Goal: Task Accomplishment & Management: Manage account settings

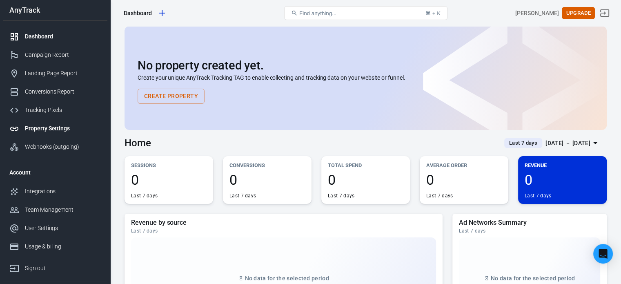
click at [52, 129] on div "Property Settings" at bounding box center [63, 128] width 76 height 9
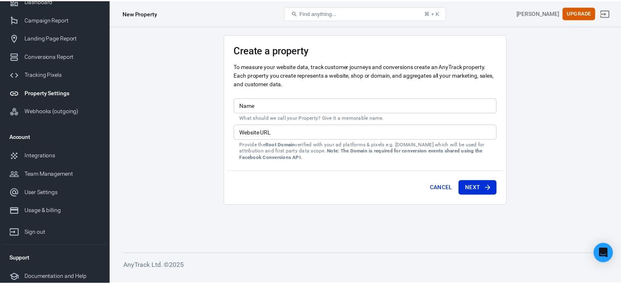
scroll to position [38, 0]
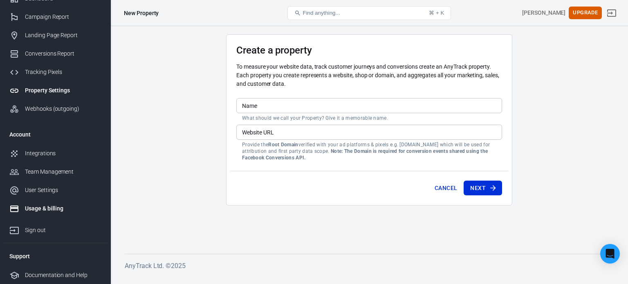
click at [57, 211] on div "Usage & billing" at bounding box center [63, 208] width 76 height 9
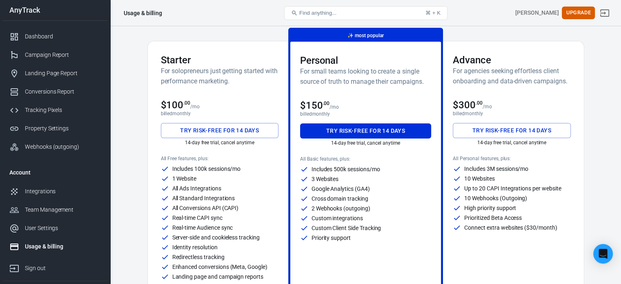
scroll to position [41, 0]
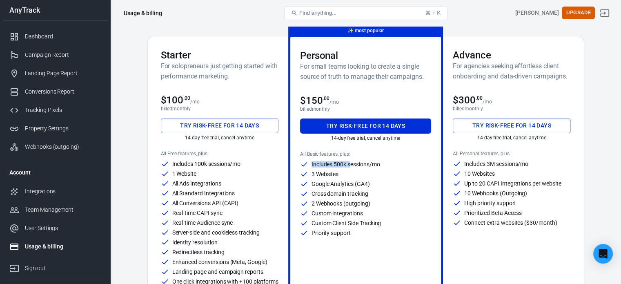
drag, startPoint x: 308, startPoint y: 165, endPoint x: 351, endPoint y: 165, distance: 42.1
click at [351, 165] on div "Includes 500k sessions/mo" at bounding box center [366, 164] width 132 height 8
drag, startPoint x: 313, startPoint y: 192, endPoint x: 369, endPoint y: 192, distance: 56.8
click at [369, 192] on div "Cross domain tracking" at bounding box center [366, 194] width 132 height 8
drag, startPoint x: 311, startPoint y: 174, endPoint x: 338, endPoint y: 174, distance: 27.8
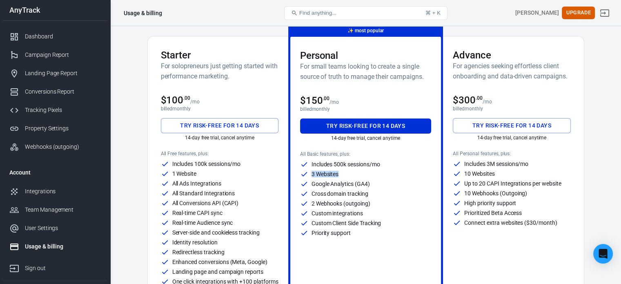
click at [338, 174] on div "3 Websites" at bounding box center [366, 174] width 132 height 8
drag, startPoint x: 312, startPoint y: 183, endPoint x: 377, endPoint y: 184, distance: 64.6
click at [377, 184] on div "Google Analytics (GA4)" at bounding box center [366, 184] width 132 height 8
drag, startPoint x: 343, startPoint y: 196, endPoint x: 382, endPoint y: 197, distance: 39.6
click at [382, 197] on div "Cross domain tracking" at bounding box center [366, 194] width 132 height 8
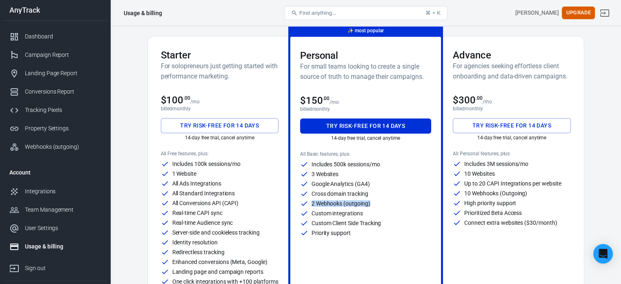
drag, startPoint x: 309, startPoint y: 203, endPoint x: 380, endPoint y: 203, distance: 70.7
click at [380, 203] on div "2 Webhooks (outgoing)" at bounding box center [366, 203] width 132 height 8
drag, startPoint x: 309, startPoint y: 212, endPoint x: 370, endPoint y: 212, distance: 60.5
click at [370, 212] on div "Custom integrations" at bounding box center [366, 213] width 132 height 8
drag, startPoint x: 309, startPoint y: 220, endPoint x: 396, endPoint y: 221, distance: 87.5
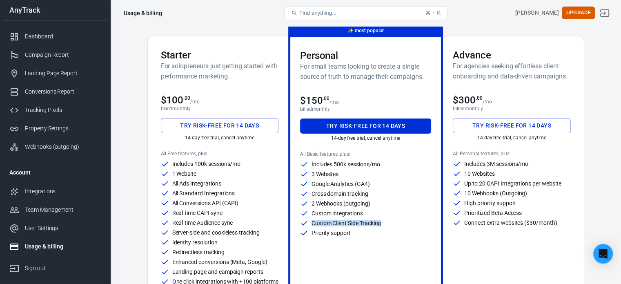
click at [396, 221] on div "Custom Client Side Tracking" at bounding box center [366, 223] width 132 height 8
drag, startPoint x: 315, startPoint y: 232, endPoint x: 371, endPoint y: 232, distance: 55.6
click at [371, 232] on div "Priority support" at bounding box center [366, 233] width 132 height 8
drag, startPoint x: 466, startPoint y: 160, endPoint x: 537, endPoint y: 158, distance: 71.1
click at [537, 158] on div "All Personal features, plus: Includes 3M sessions/mo 10 Websites Up to 20 CAPI …" at bounding box center [512, 218] width 118 height 135
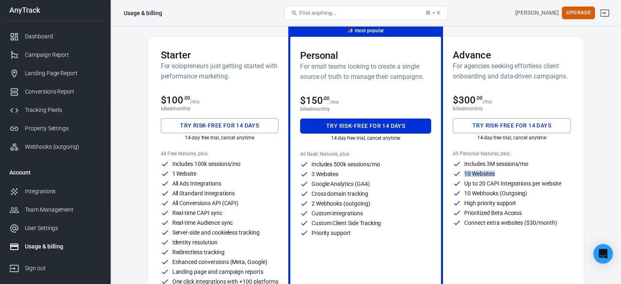
drag, startPoint x: 463, startPoint y: 171, endPoint x: 508, endPoint y: 173, distance: 45.4
click at [508, 173] on div "10 Websites" at bounding box center [512, 174] width 118 height 8
drag, startPoint x: 460, startPoint y: 183, endPoint x: 577, endPoint y: 185, distance: 116.9
click at [557, 183] on div "Up to 20 CAPI Integrations per website" at bounding box center [512, 183] width 118 height 8
drag, startPoint x: 483, startPoint y: 191, endPoint x: 527, endPoint y: 192, distance: 44.2
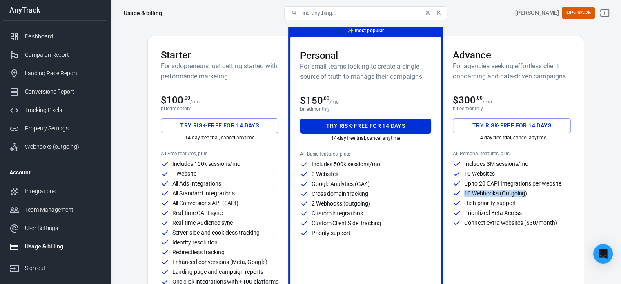
click at [527, 192] on div "10 Webhooks (Outgoing)" at bounding box center [512, 193] width 118 height 8
drag, startPoint x: 467, startPoint y: 202, endPoint x: 524, endPoint y: 201, distance: 57.6
click at [524, 201] on div "High priority support" at bounding box center [512, 203] width 118 height 8
drag, startPoint x: 464, startPoint y: 211, endPoint x: 525, endPoint y: 211, distance: 60.5
click at [525, 211] on div "Prioritized Beta Access" at bounding box center [512, 213] width 118 height 8
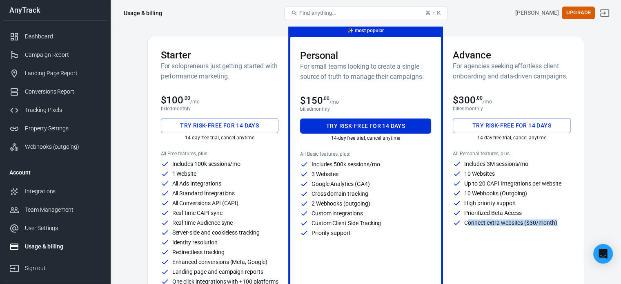
drag, startPoint x: 469, startPoint y: 221, endPoint x: 577, endPoint y: 222, distance: 108.3
click at [577, 222] on div "Advance For agencies seeking effortless client onboarding and data-driven campa…" at bounding box center [511, 167] width 137 height 262
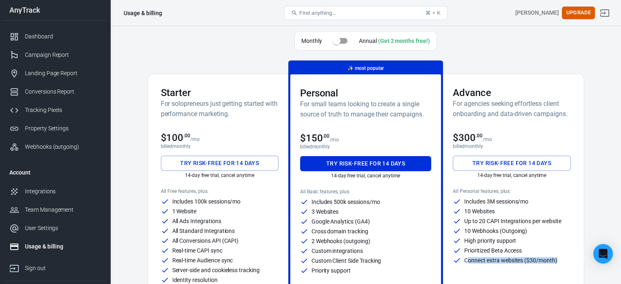
scroll to position [0, 0]
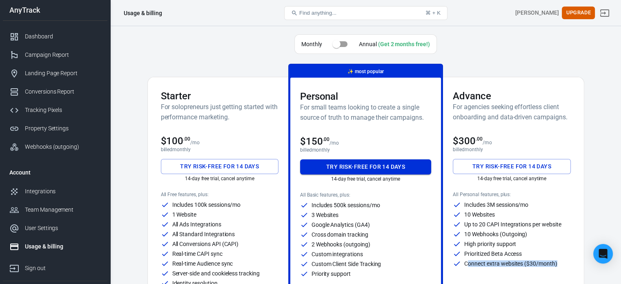
click at [396, 168] on button "Try risk-free for 14 days" at bounding box center [366, 166] width 132 height 15
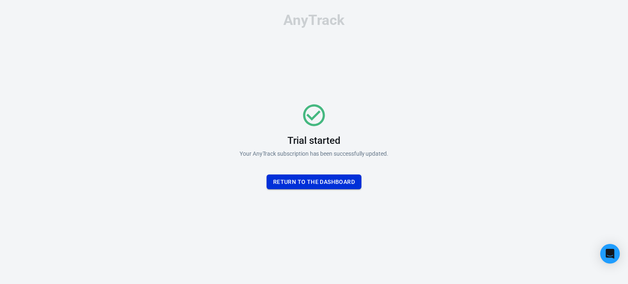
click at [315, 182] on button "Return To the dashboard" at bounding box center [313, 181] width 95 height 15
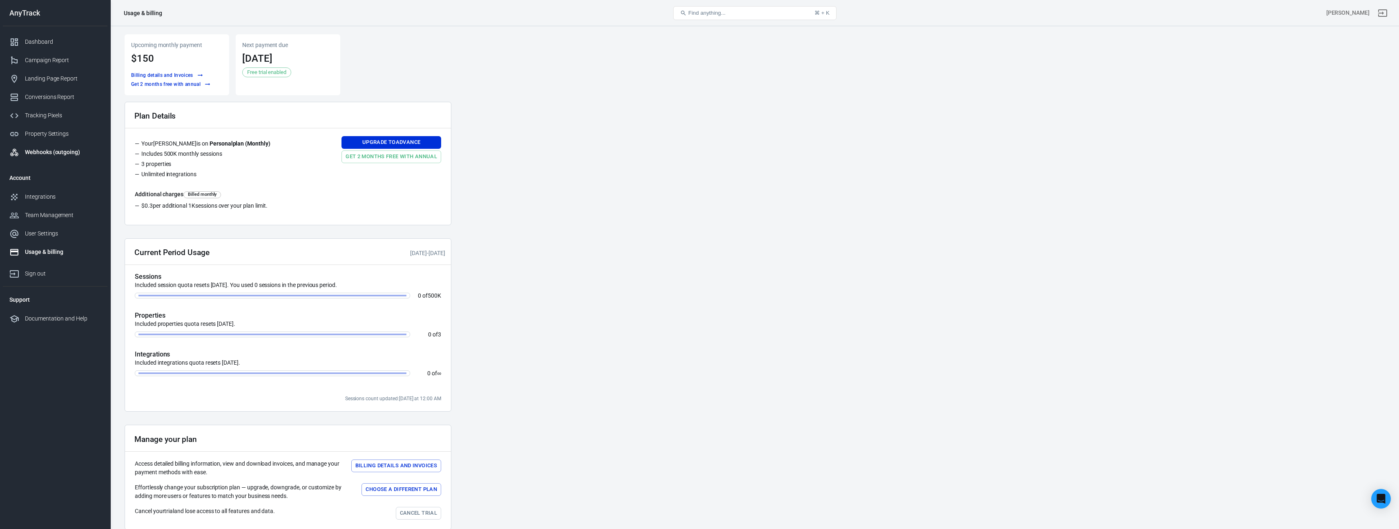
click at [75, 153] on div "Webhooks (outgoing)" at bounding box center [63, 152] width 76 height 9
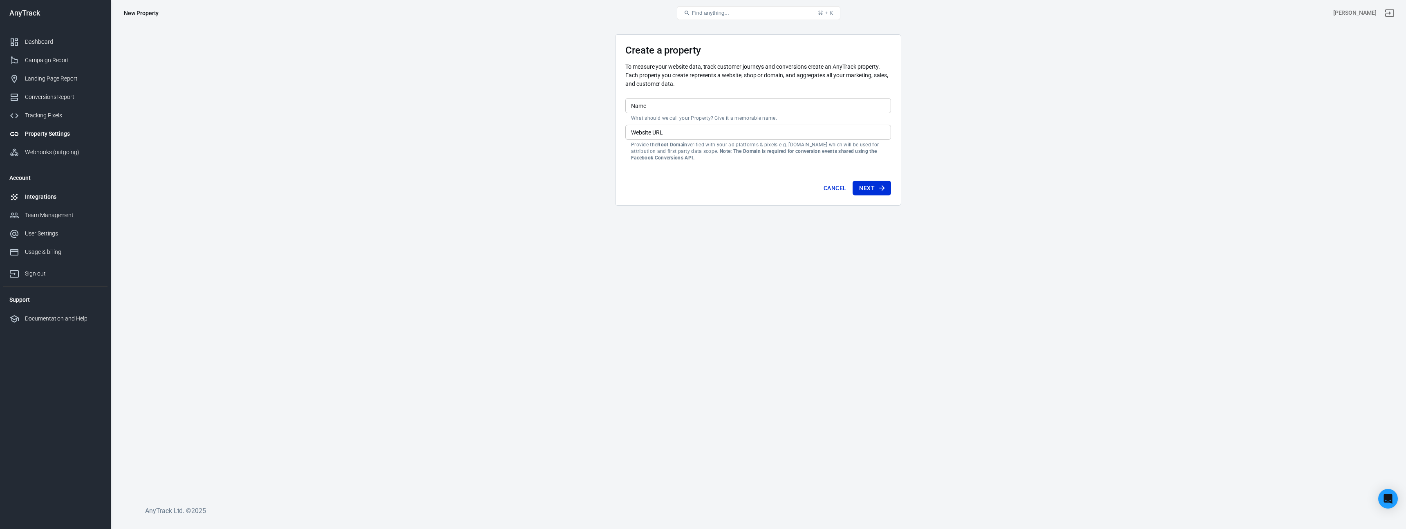
click at [53, 195] on div "Integrations" at bounding box center [63, 196] width 76 height 9
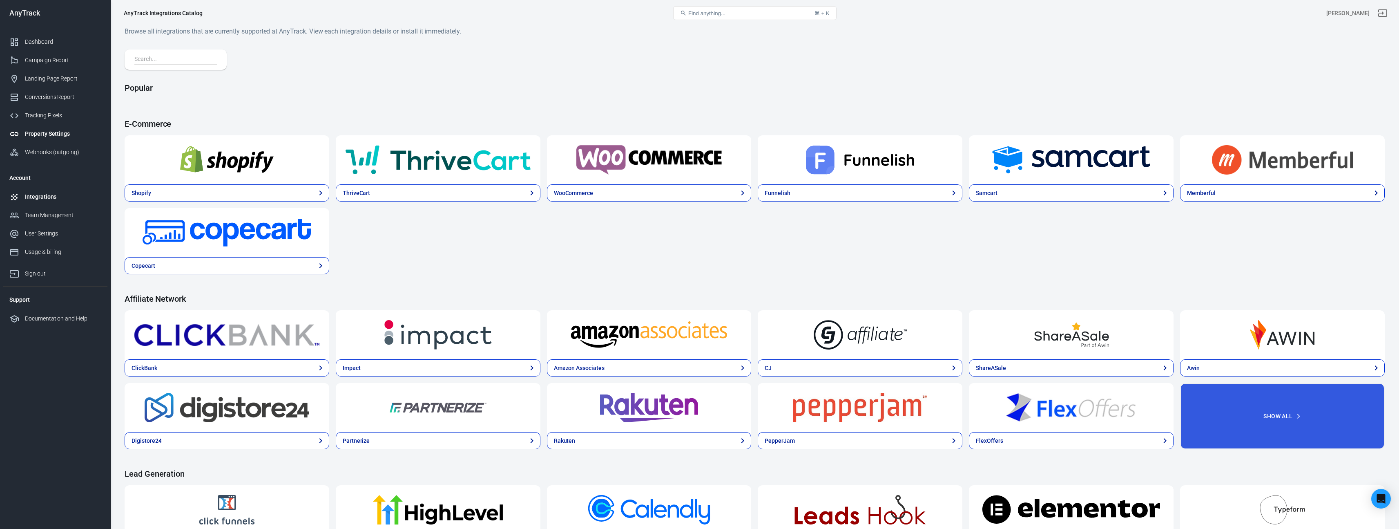
click at [62, 137] on div "Property Settings" at bounding box center [63, 134] width 76 height 9
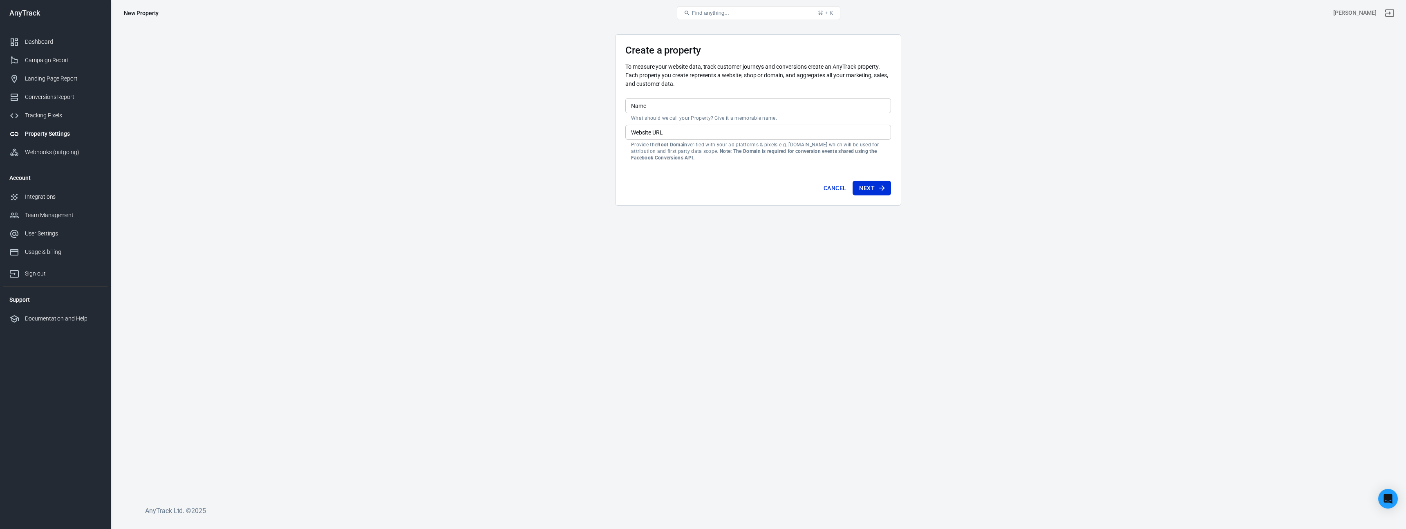
click at [666, 112] on input "Name" at bounding box center [758, 105] width 266 height 15
click at [680, 105] on input "Name" at bounding box center [758, 105] width 266 height 15
type input "CASA"
click at [675, 136] on input "Website URL" at bounding box center [758, 132] width 266 height 15
paste input "https://casasmart-e.com/"
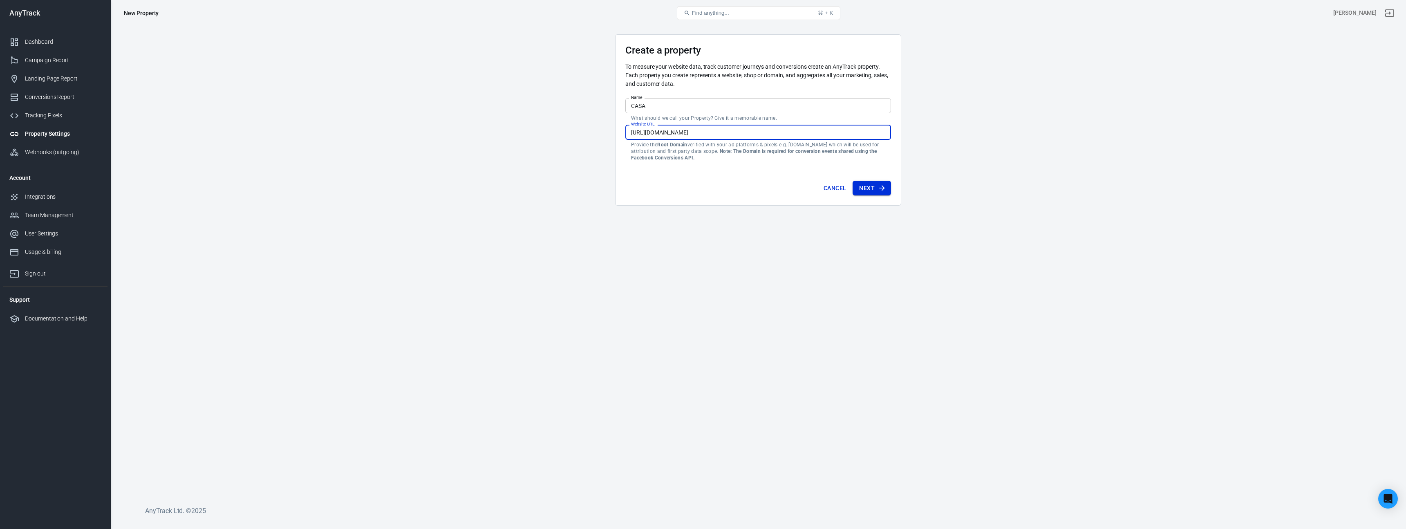
type input "https://casasmart-e.com/"
click at [883, 191] on icon "submit" at bounding box center [882, 188] width 8 height 8
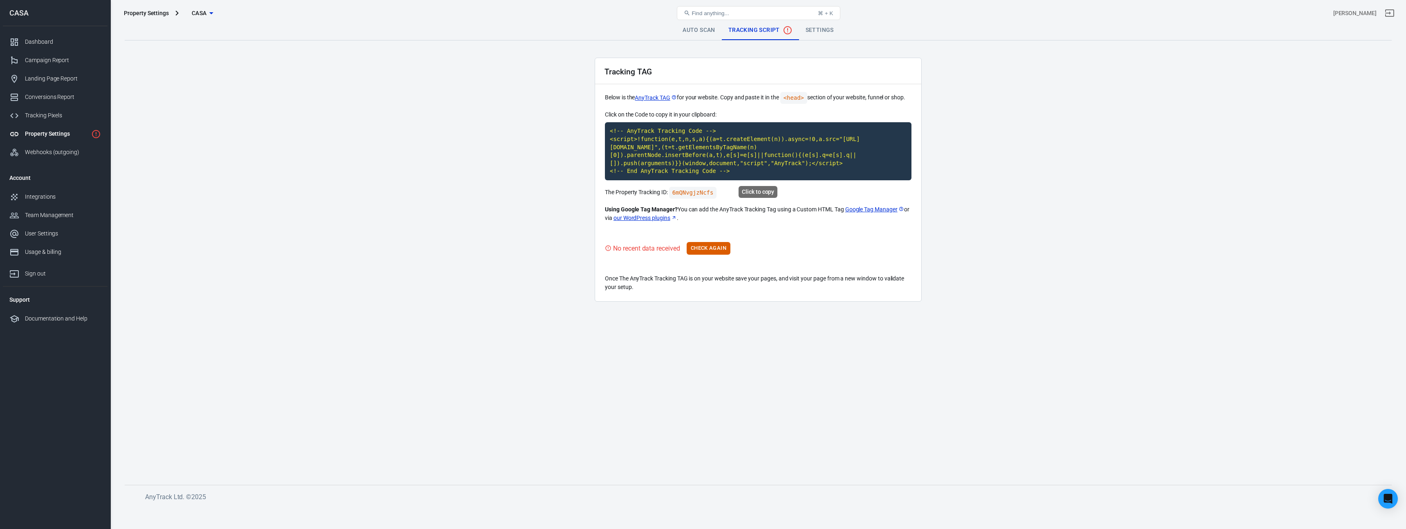
click at [671, 142] on code "<!-- AnyTrack Tracking Code --> <script>!function(e,t,n,s,a){(a=t.createElement…" at bounding box center [758, 151] width 306 height 58
click at [729, 190] on p "The Property Tracking ID: 6mQNvgjzNcfs" at bounding box center [758, 193] width 306 height 12
drag, startPoint x: 725, startPoint y: 190, endPoint x: 672, endPoint y: 192, distance: 53.1
click at [672, 192] on p "The Property Tracking ID: 6mQNvgjzNcfs" at bounding box center [758, 193] width 306 height 12
click at [677, 192] on code "6mQNvgjzNcfs" at bounding box center [693, 193] width 48 height 12
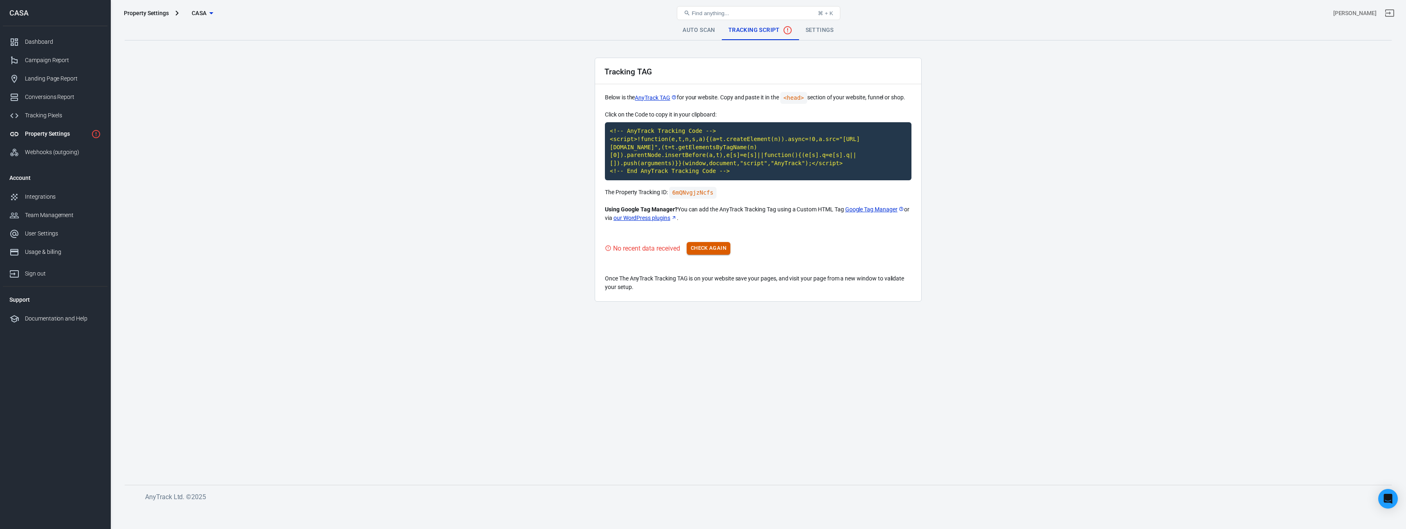
click at [713, 248] on button "Check Again" at bounding box center [708, 248] width 44 height 13
click at [825, 30] on link "Settings" at bounding box center [819, 30] width 41 height 20
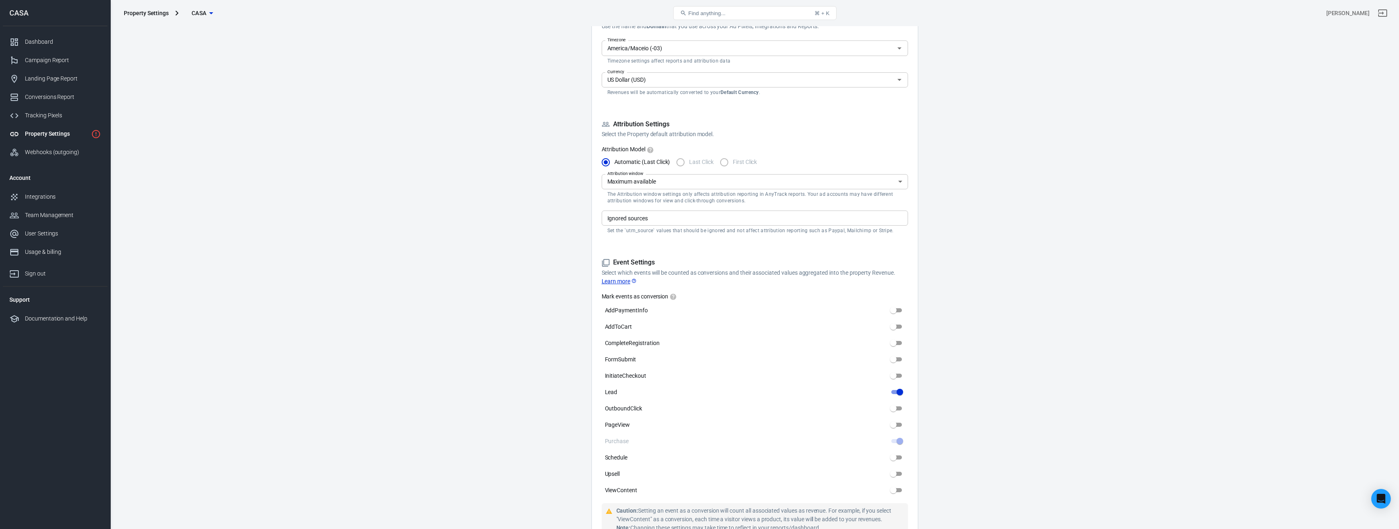
scroll to position [198, 0]
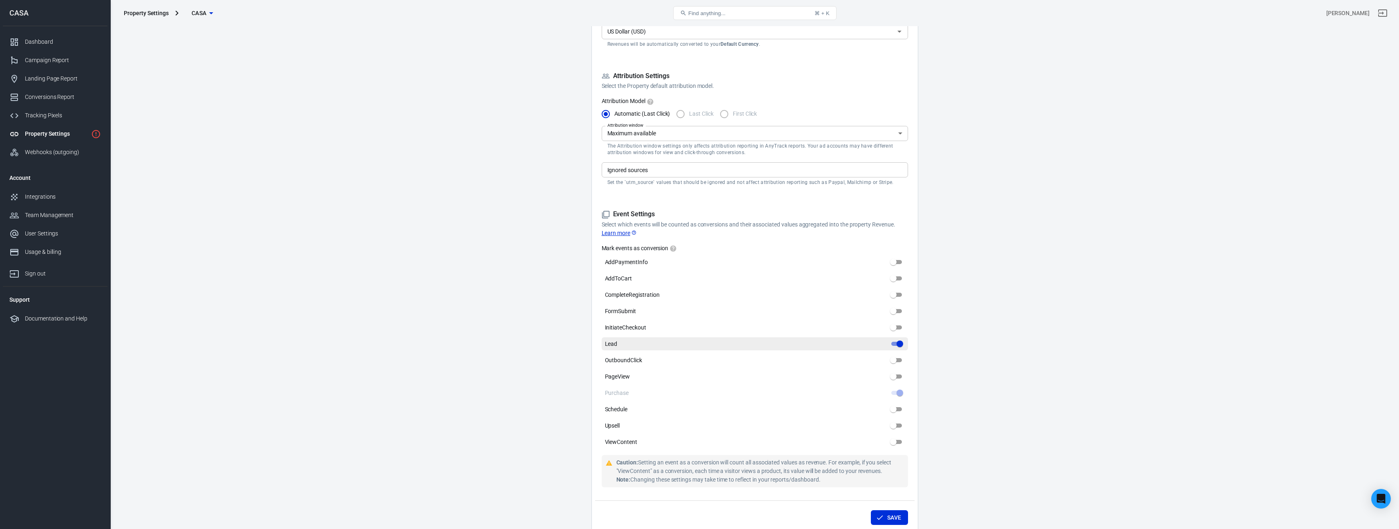
click at [900, 345] on input "Lead" at bounding box center [899, 344] width 29 height 10
checkbox input "false"
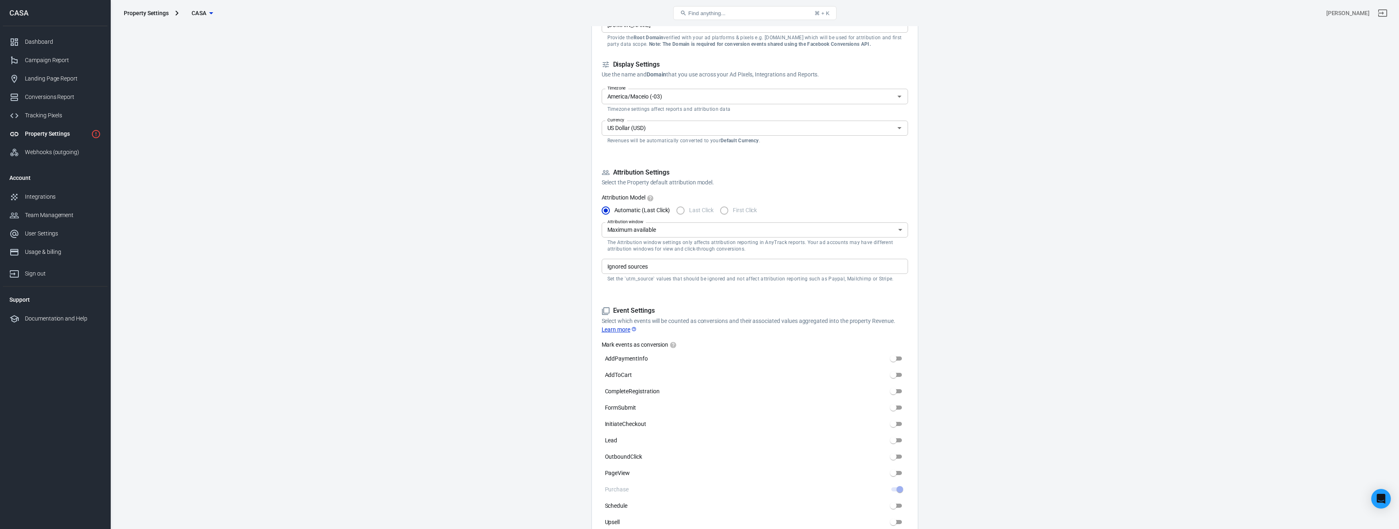
scroll to position [29, 0]
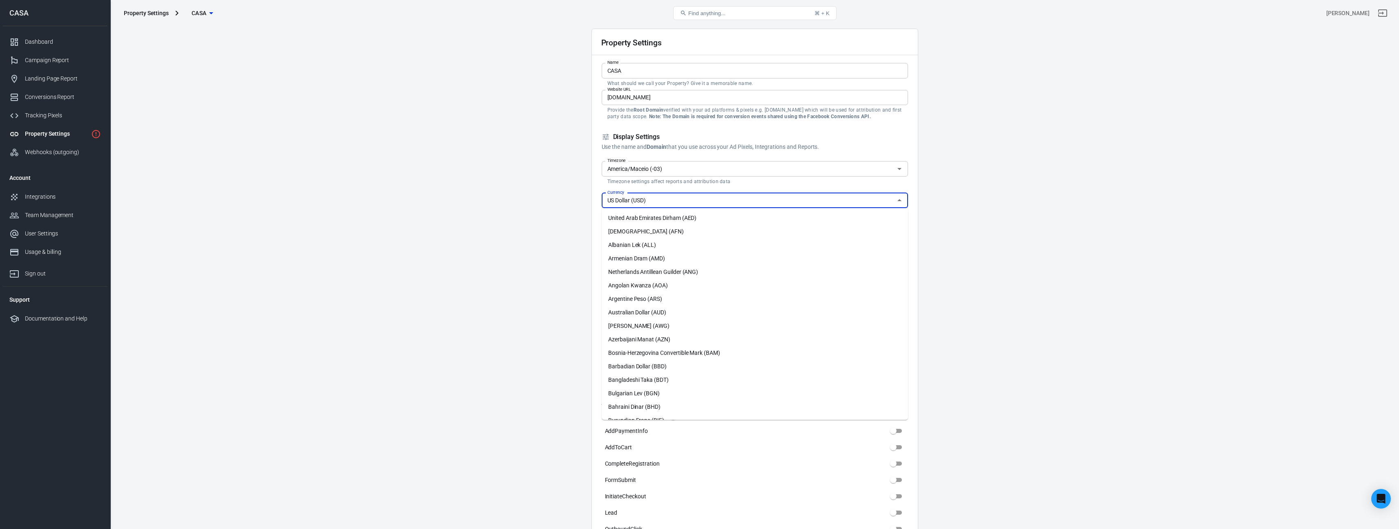
click at [675, 199] on input "US Dollar (USD)" at bounding box center [748, 200] width 288 height 10
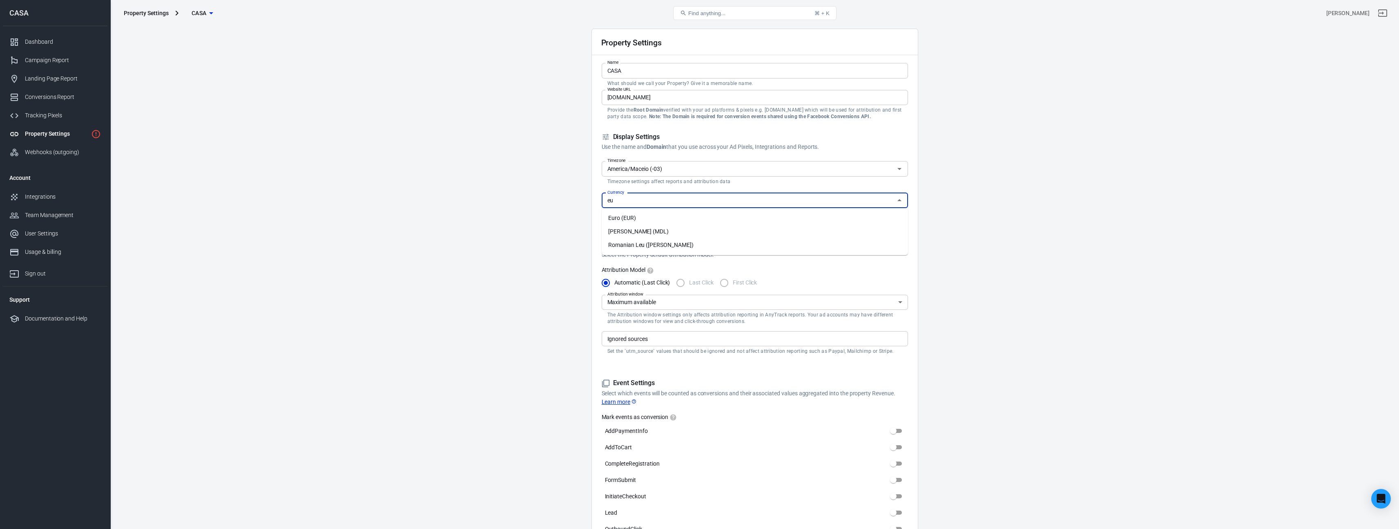
click at [641, 216] on li "Euro (EUR)" at bounding box center [755, 217] width 306 height 13
type input "Euro (EUR)"
click at [677, 172] on input "America/Maceio (-03)" at bounding box center [748, 168] width 288 height 10
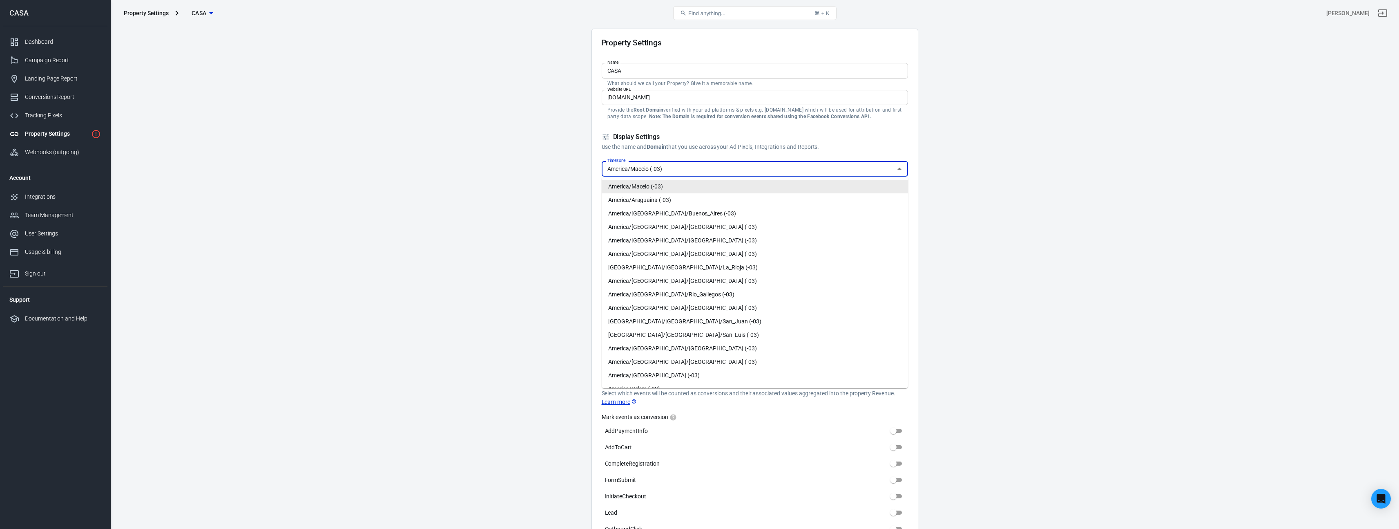
click at [676, 187] on li "America/Maceio (-03)" at bounding box center [755, 186] width 306 height 13
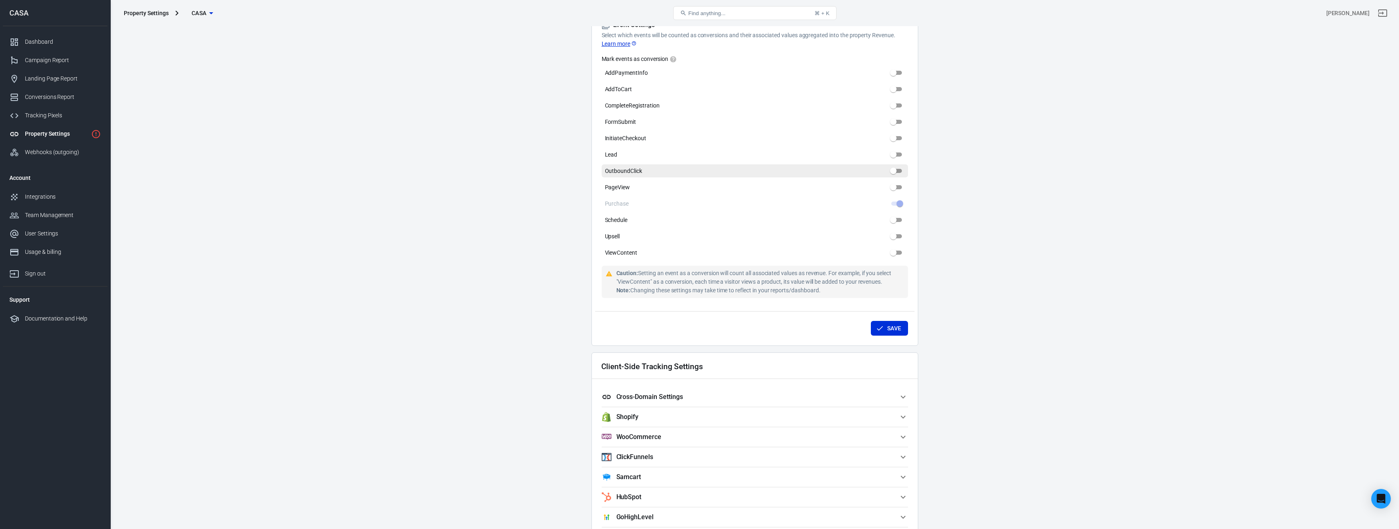
scroll to position [404, 0]
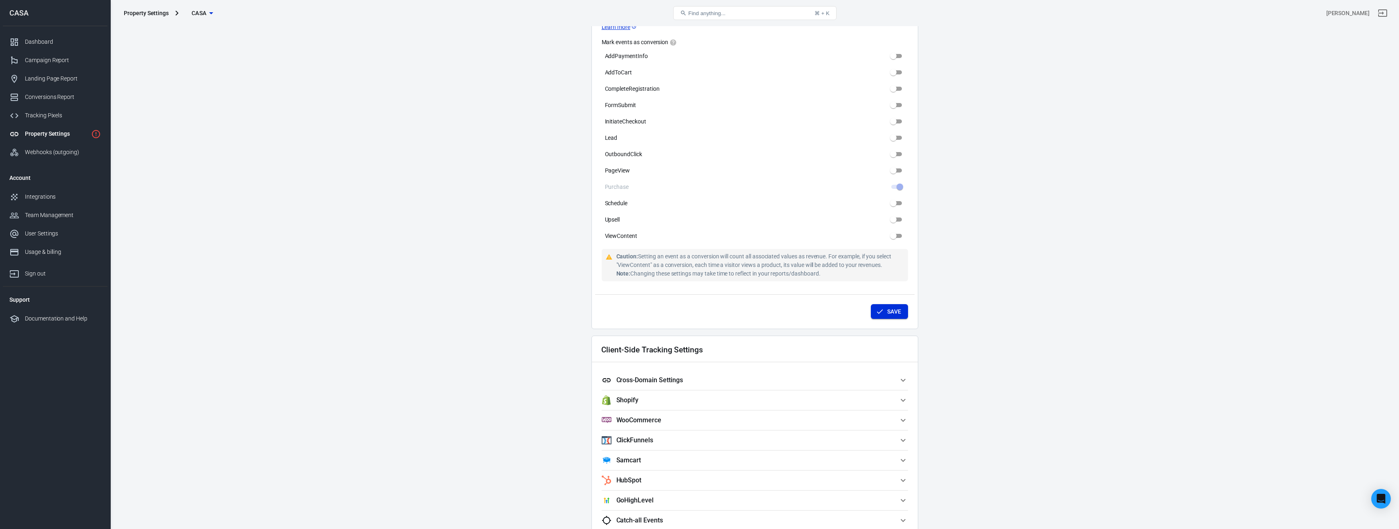
click at [898, 316] on button "Save" at bounding box center [889, 311] width 37 height 15
click at [687, 381] on span "Cross-Domain Settings" at bounding box center [750, 380] width 297 height 10
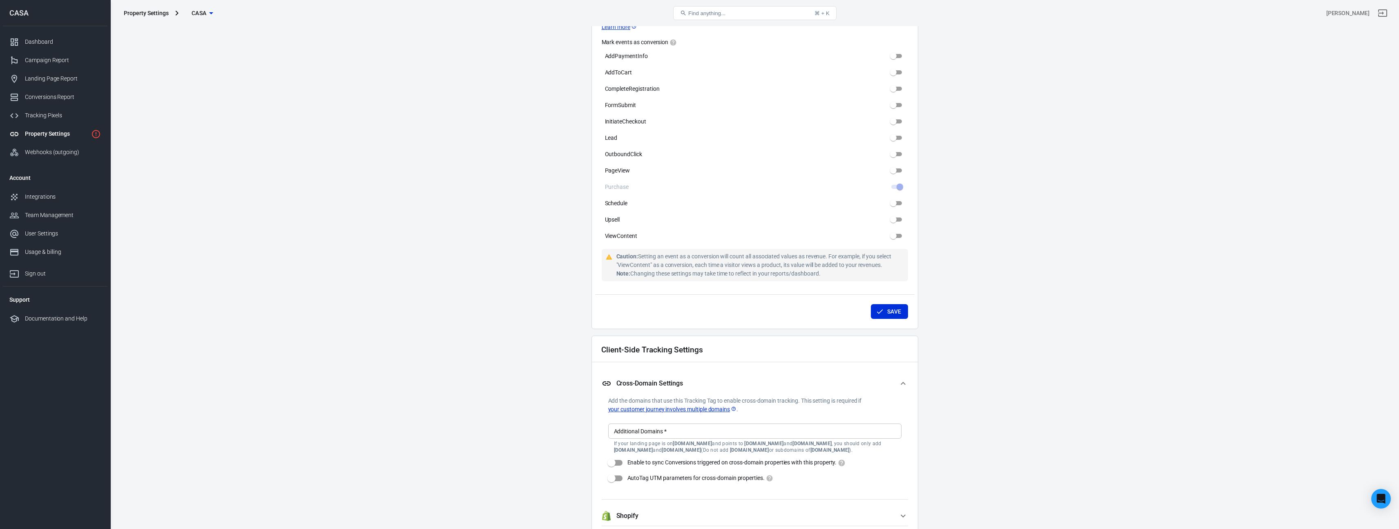
scroll to position [432, 0]
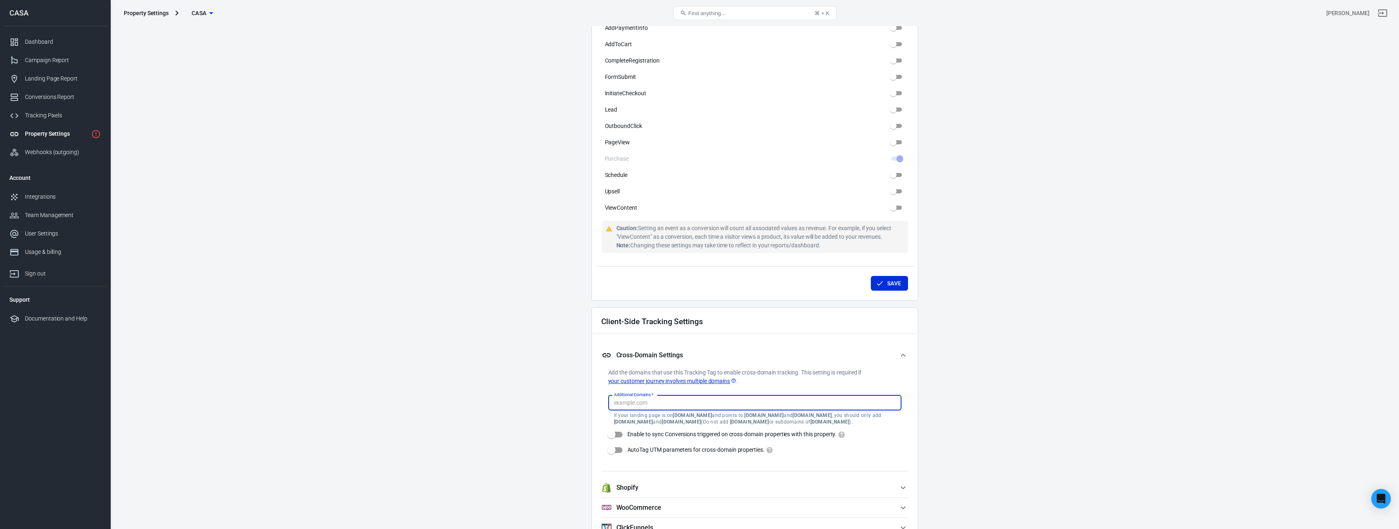
click at [655, 398] on div "Additional Domains   * Additional Domains   * If your landing page is on Review…" at bounding box center [754, 410] width 293 height 30
paste input "7yvmbc-2u.myshopify.com"
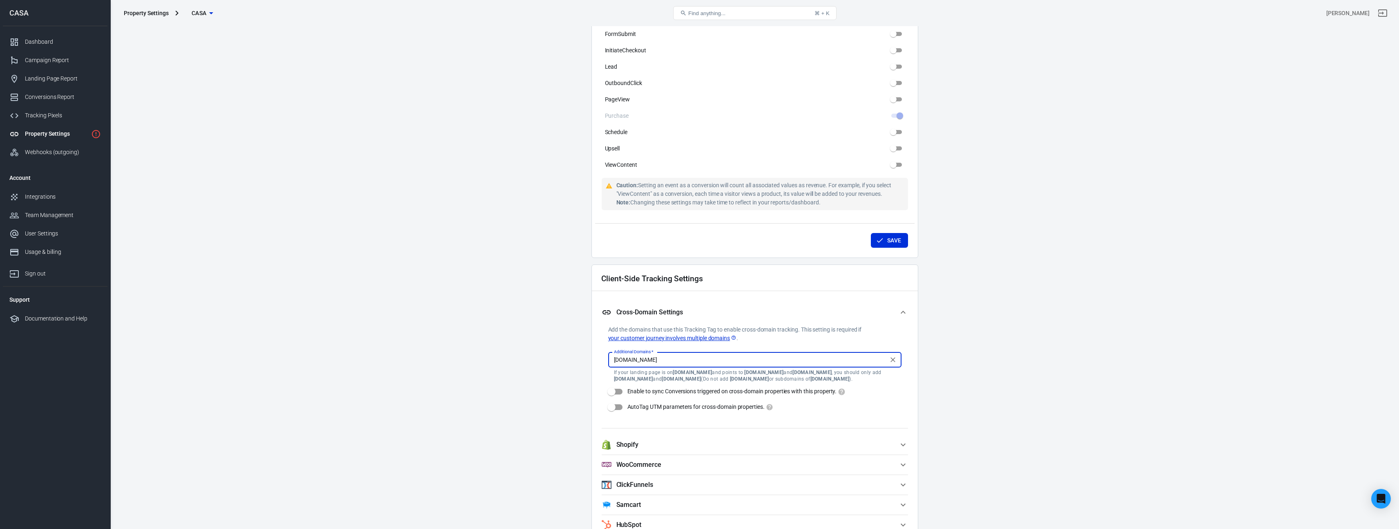
scroll to position [490, 0]
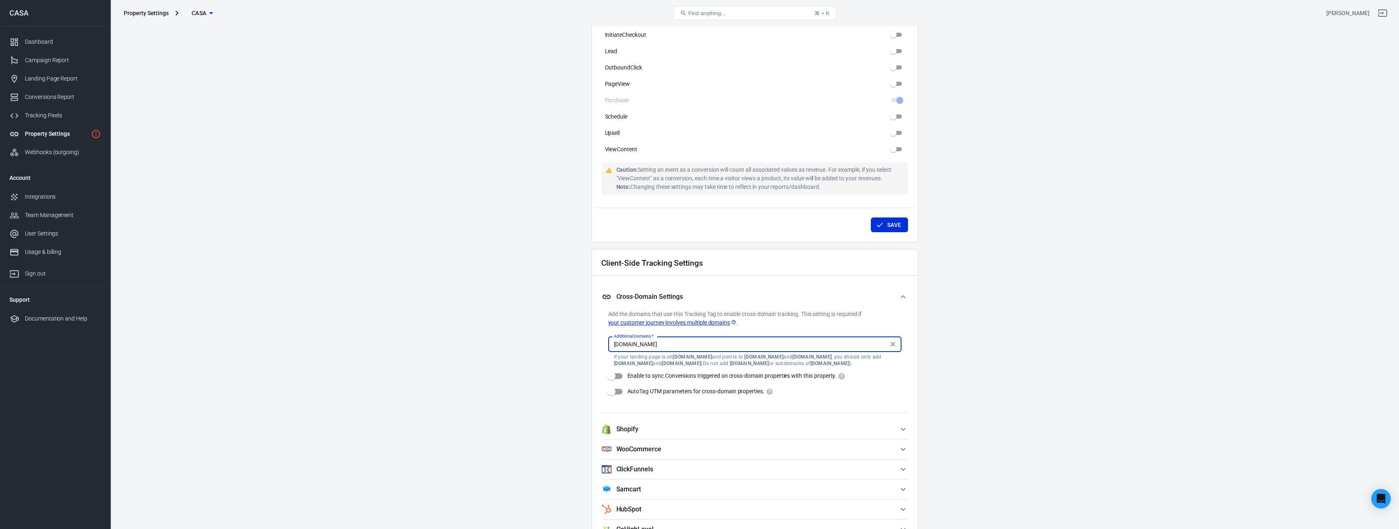
type input "7yvmbc-2u.myshopify.com"
click at [619, 376] on input "Enable to sync Conversions triggered on cross-domain properties with this prope…" at bounding box center [611, 376] width 47 height 16
checkbox input "true"
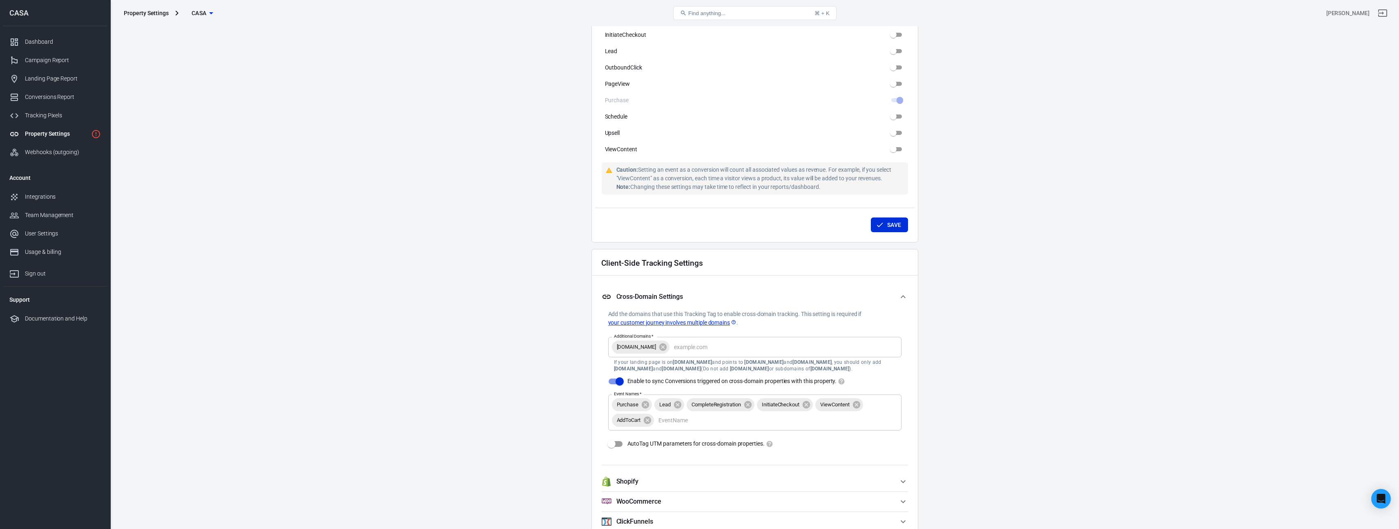
scroll to position [565, 0]
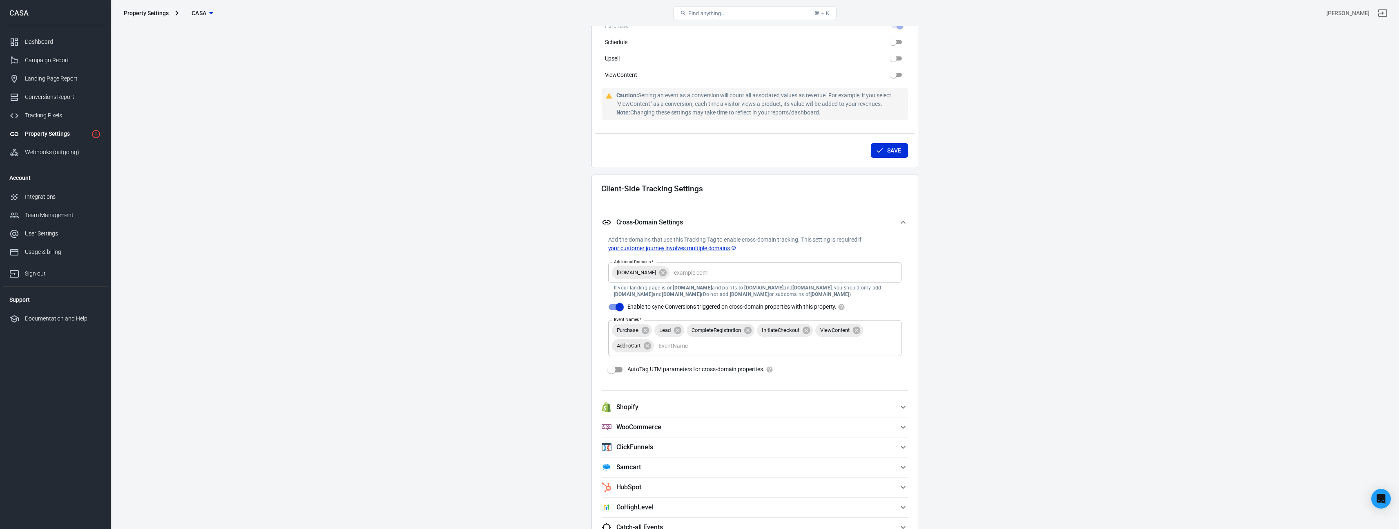
click at [615, 369] on input "AutoTag UTM parameters for cross-domain properties." at bounding box center [611, 370] width 47 height 16
checkbox input "true"
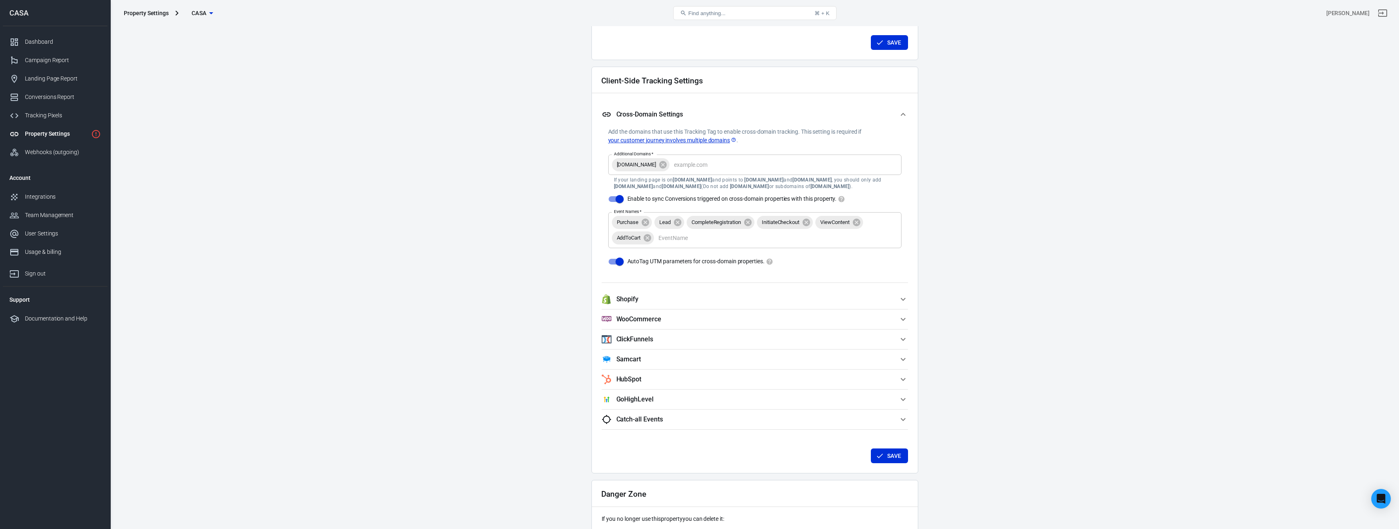
scroll to position [735, 0]
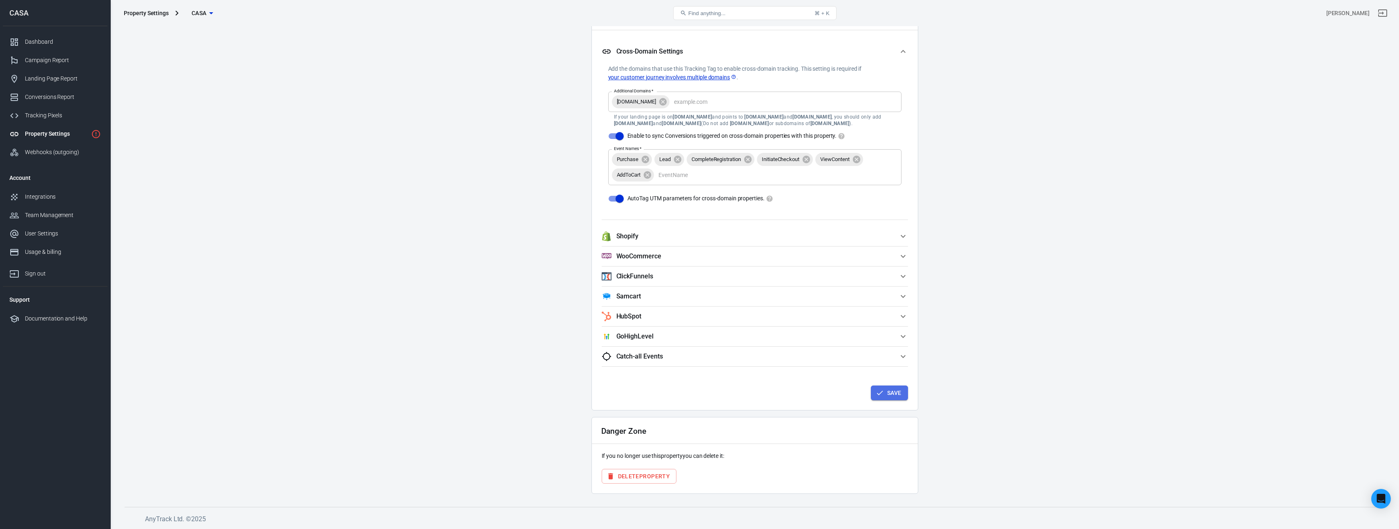
click at [884, 396] on button "Save" at bounding box center [889, 392] width 37 height 15
click at [680, 163] on icon at bounding box center [677, 159] width 9 height 9
click at [720, 166] on icon at bounding box center [715, 164] width 9 height 9
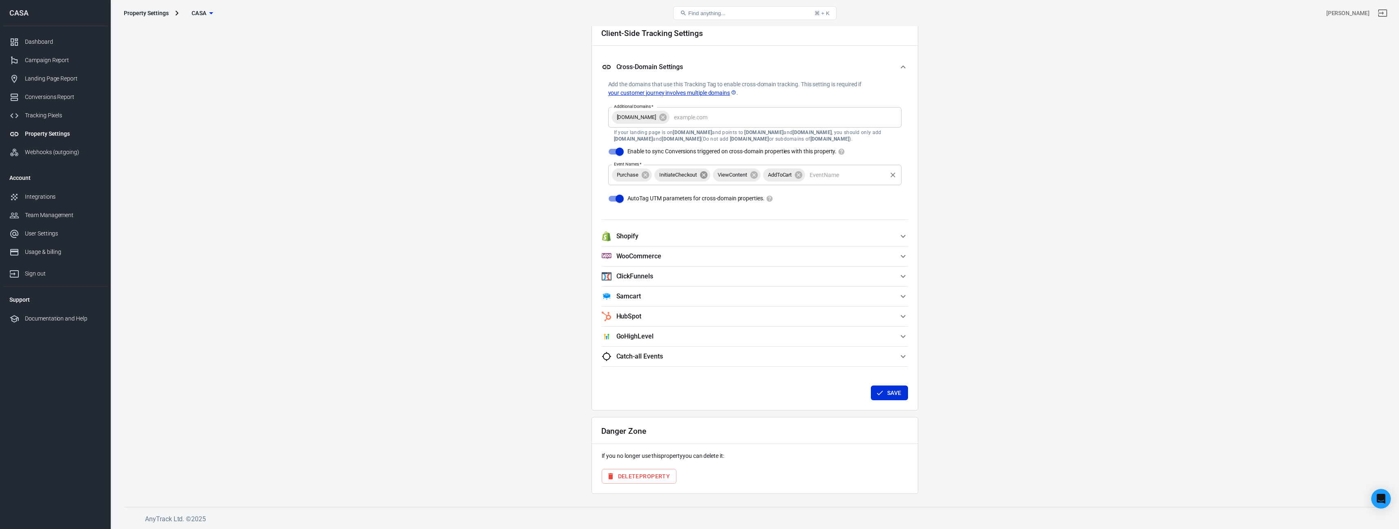
scroll to position [720, 0]
click at [704, 177] on icon at bounding box center [703, 174] width 7 height 7
click at [698, 174] on icon at bounding box center [695, 174] width 7 height 7
click at [693, 174] on icon at bounding box center [690, 174] width 7 height 7
click at [674, 180] on div "Purchase Event Names   *" at bounding box center [754, 175] width 293 height 20
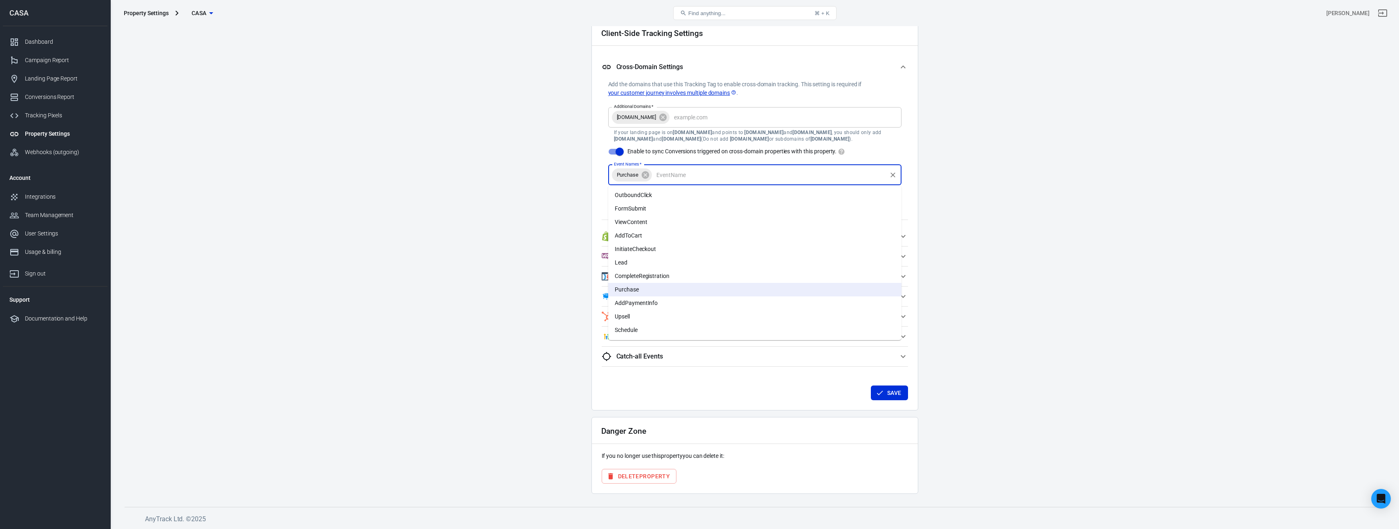
click at [892, 174] on icon "Clear" at bounding box center [893, 174] width 5 height 5
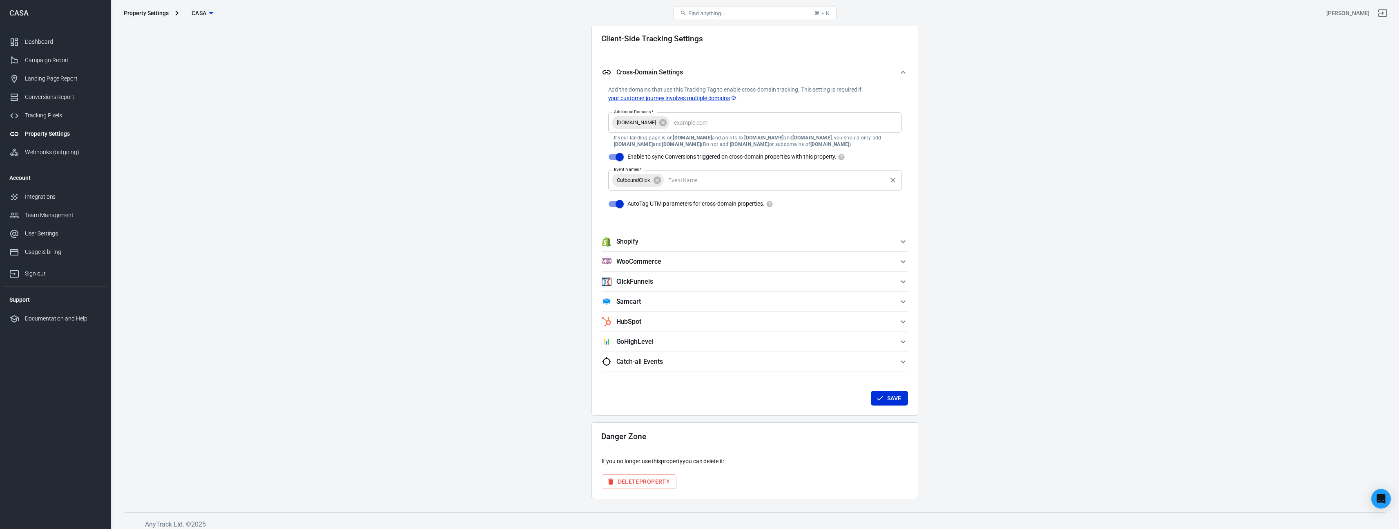
click at [812, 149] on label "Enable to sync Conversions triggered on cross-domain properties with this prope…" at bounding box center [725, 157] width 242 height 16
click at [643, 149] on input "Enable to sync Conversions triggered on cross-domain properties with this prope…" at bounding box center [620, 157] width 47 height 16
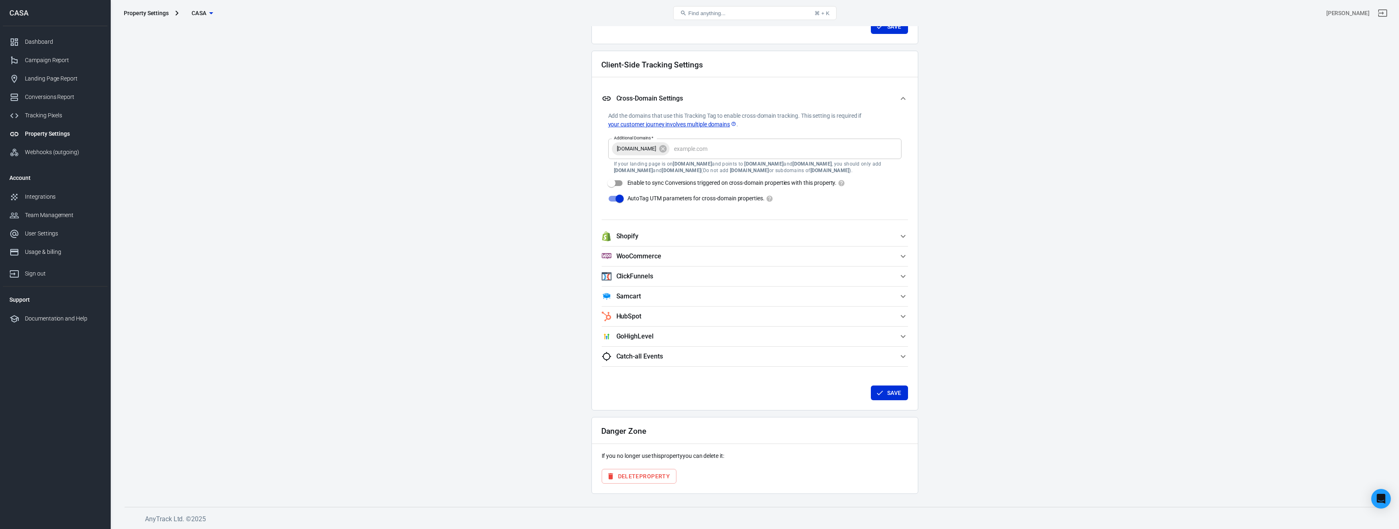
click at [621, 181] on input "Enable to sync Conversions triggered on cross-domain properties with this prope…" at bounding box center [611, 183] width 47 height 16
checkbox input "true"
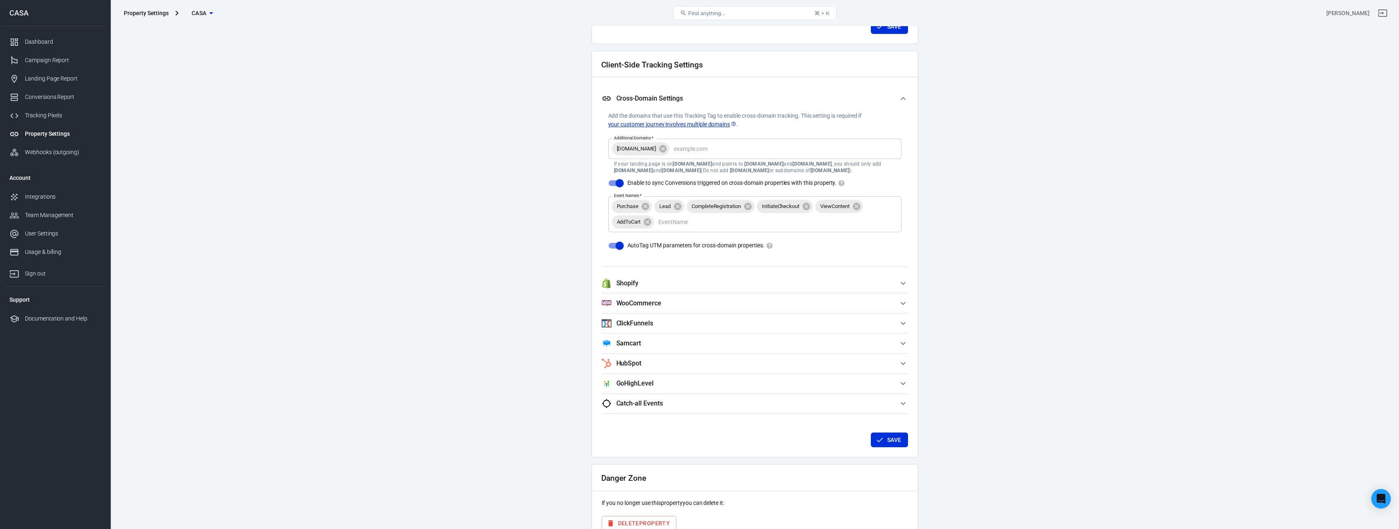
scroll to position [715, 0]
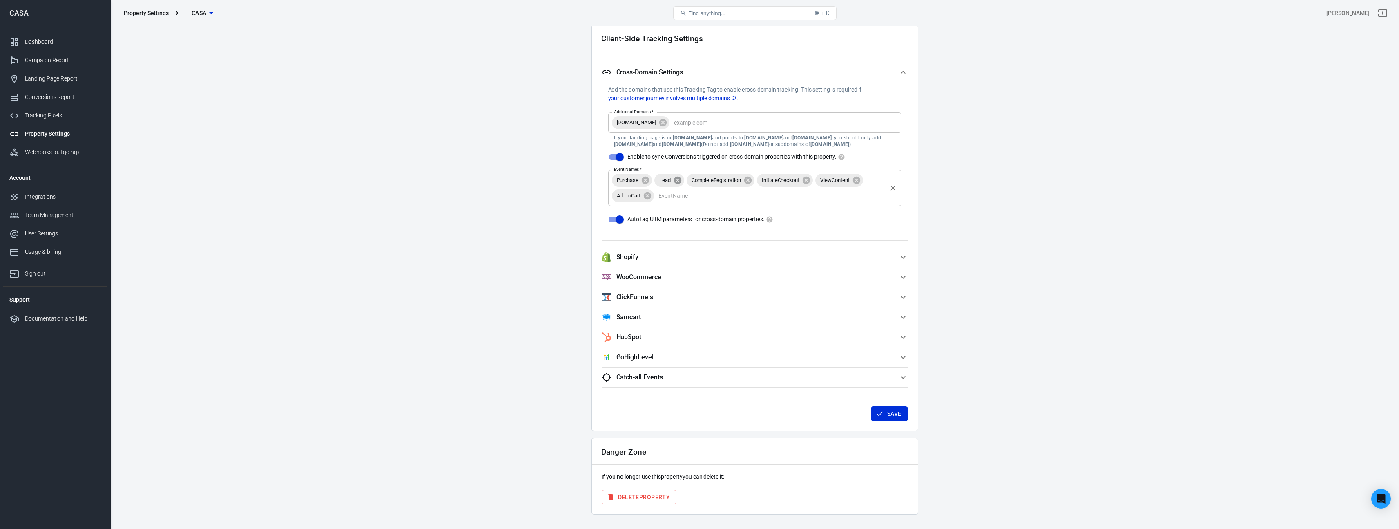
click at [675, 180] on icon at bounding box center [677, 179] width 7 height 7
click at [718, 180] on icon at bounding box center [715, 179] width 7 height 7
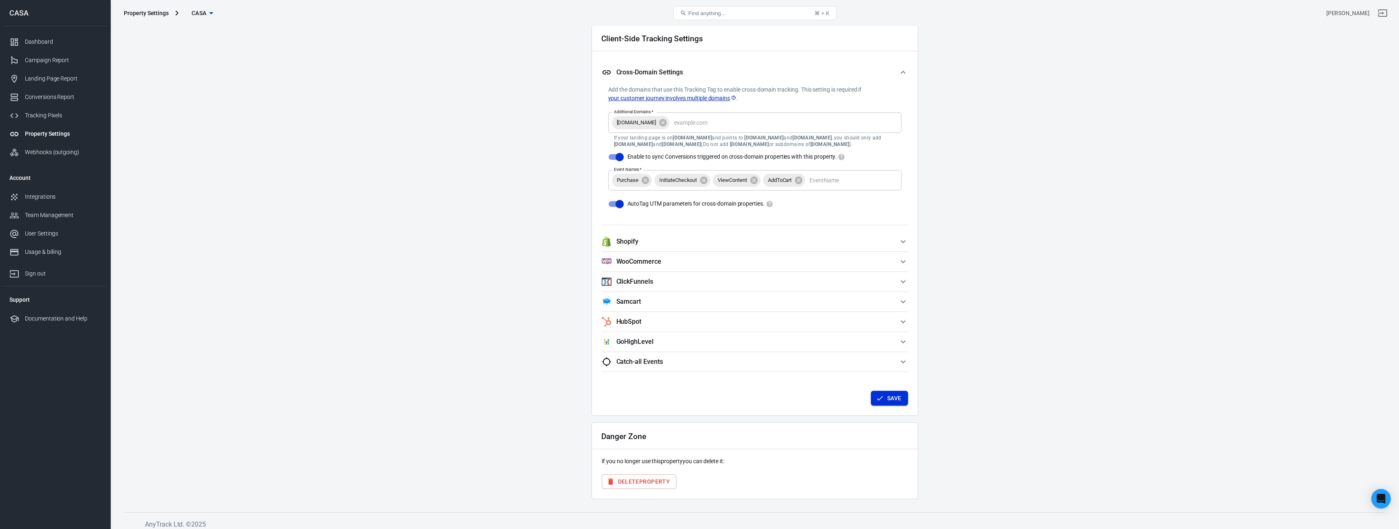
click at [902, 400] on button "Save" at bounding box center [889, 398] width 37 height 15
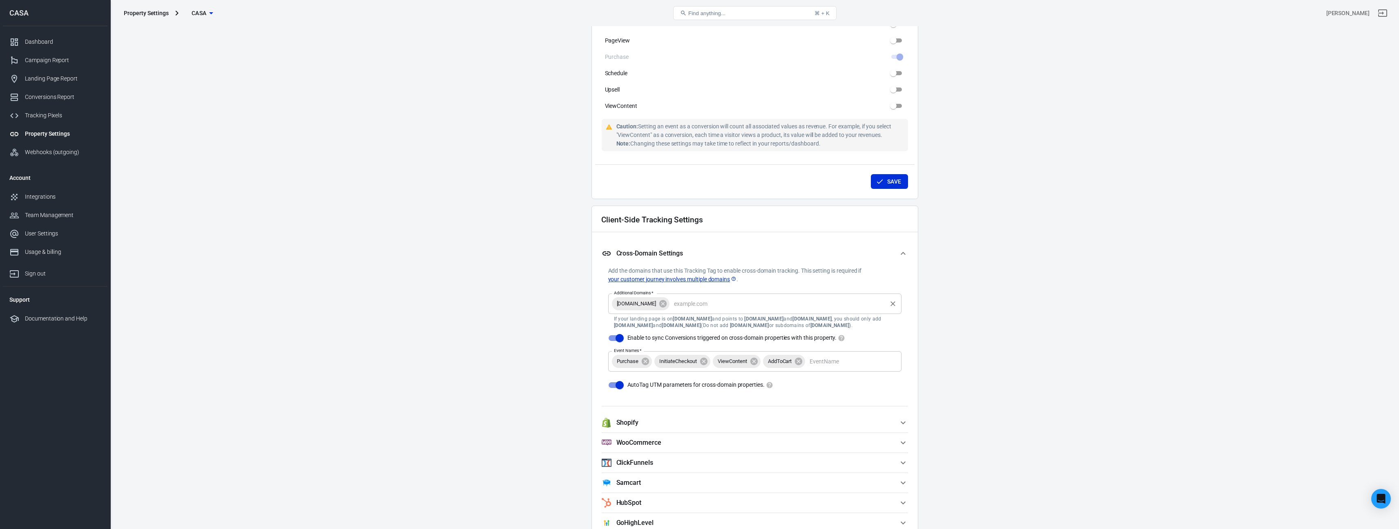
scroll to position [633, 0]
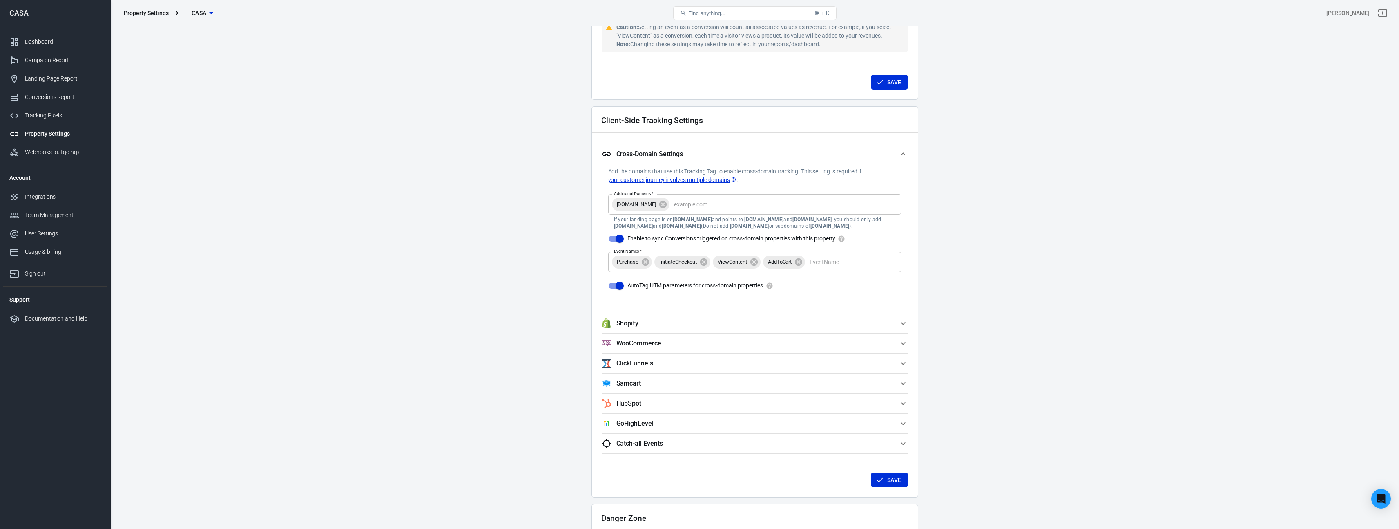
click at [688, 329] on button "Shopify" at bounding box center [755, 323] width 306 height 20
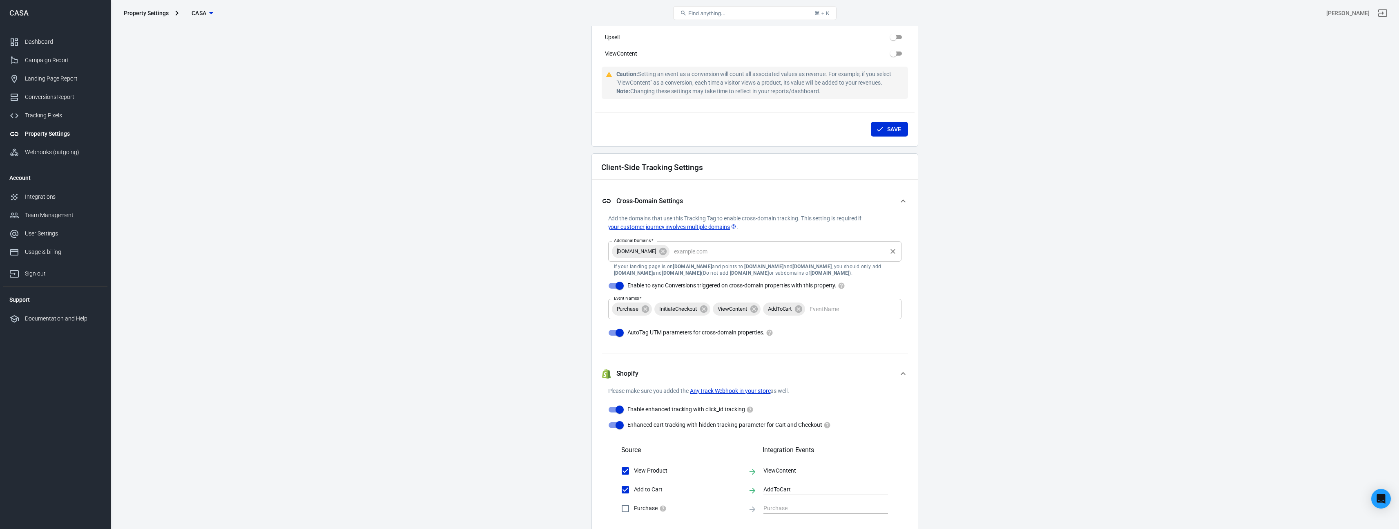
scroll to position [575, 0]
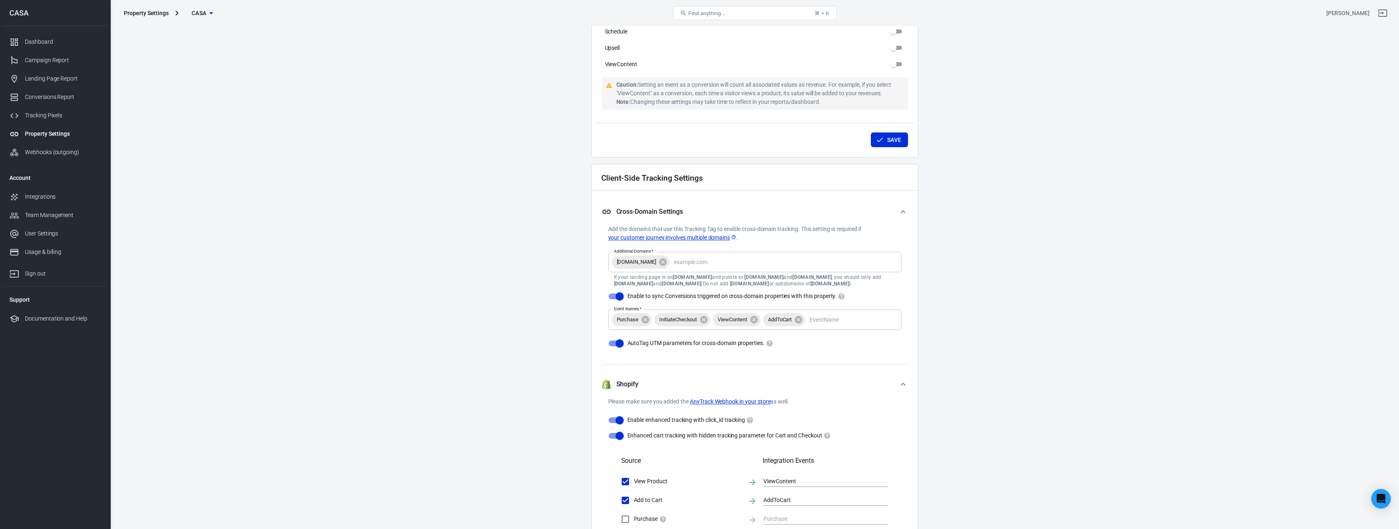
click at [906, 382] on icon "button" at bounding box center [904, 384] width 10 height 10
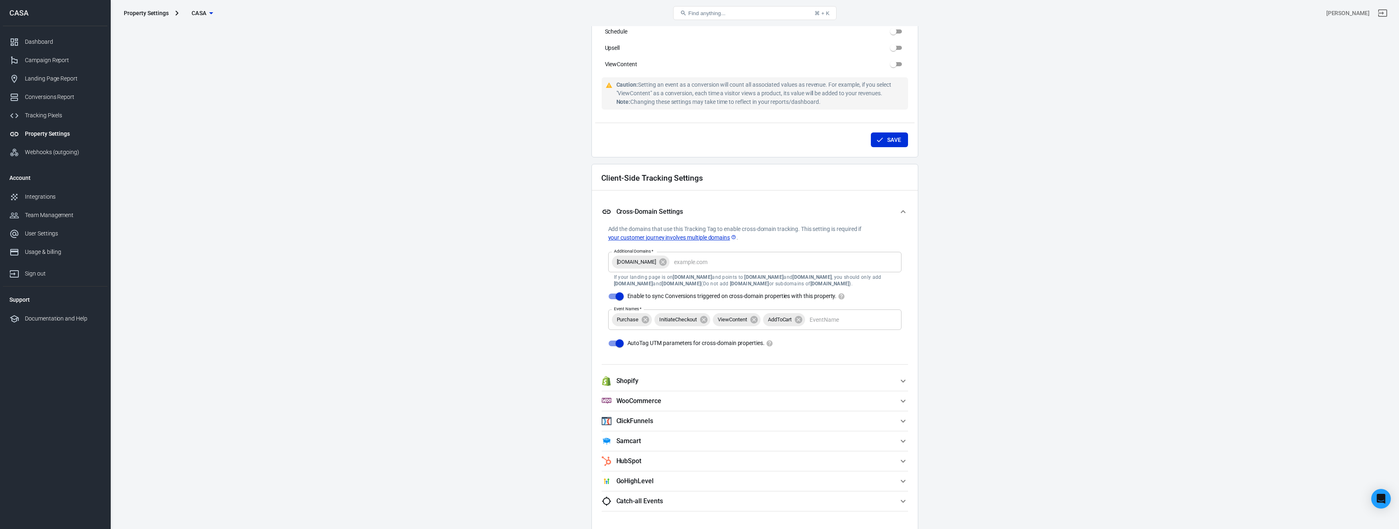
scroll to position [720, 0]
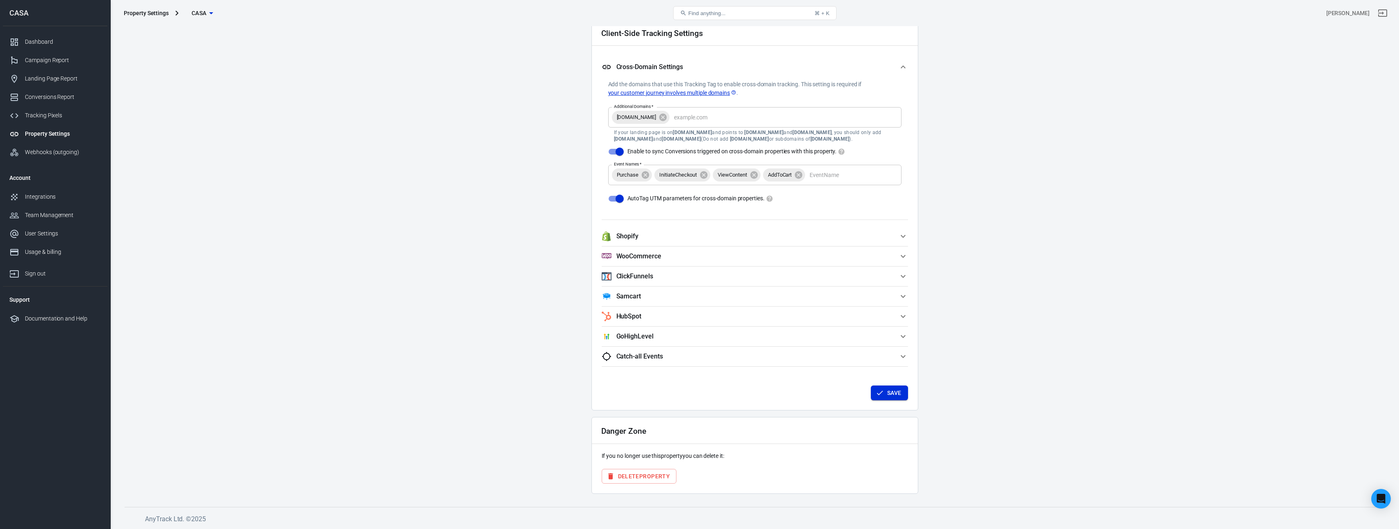
click at [890, 389] on button "Save" at bounding box center [889, 392] width 37 height 15
click at [48, 197] on div "Integrations" at bounding box center [63, 196] width 76 height 9
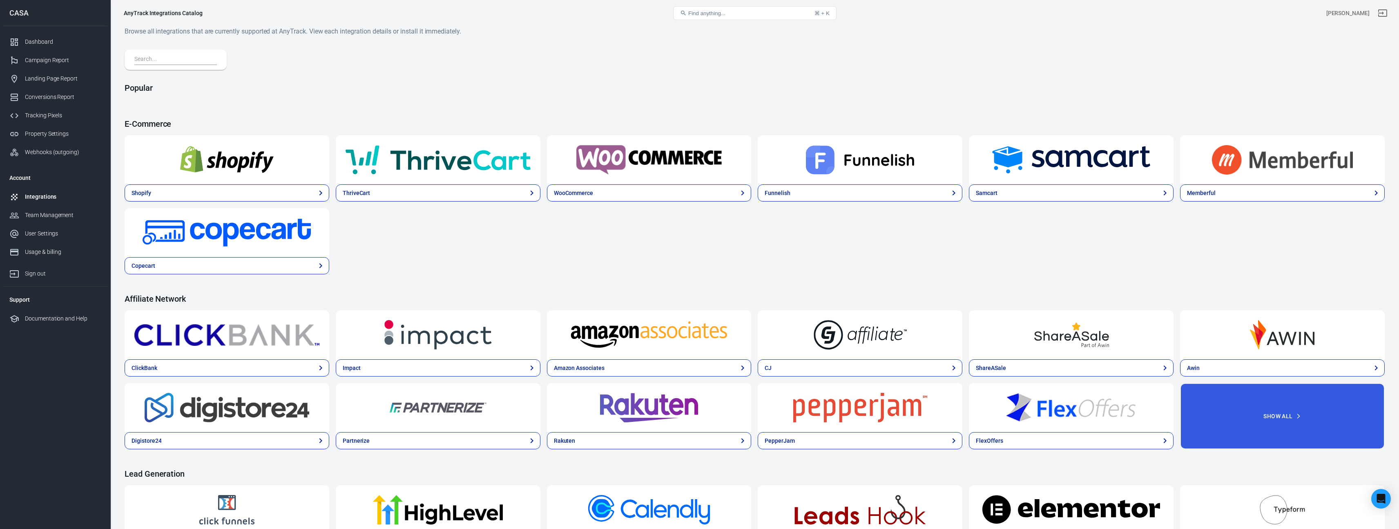
click at [222, 158] on img at bounding box center [226, 159] width 185 height 29
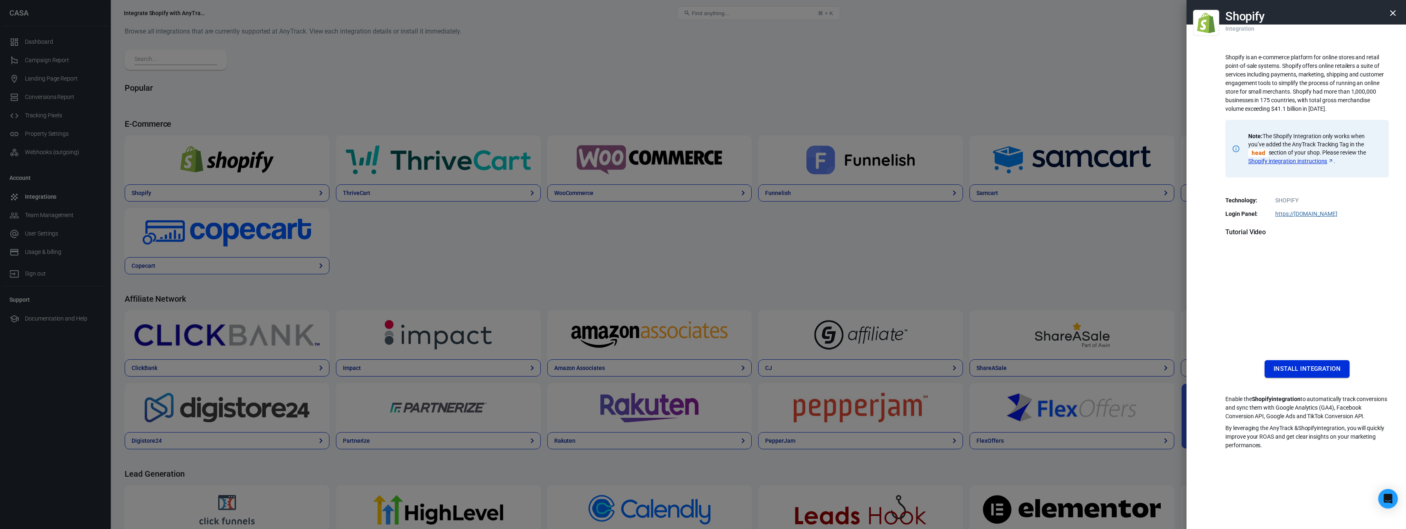
click at [1303, 368] on button "Install Integration" at bounding box center [1306, 368] width 85 height 17
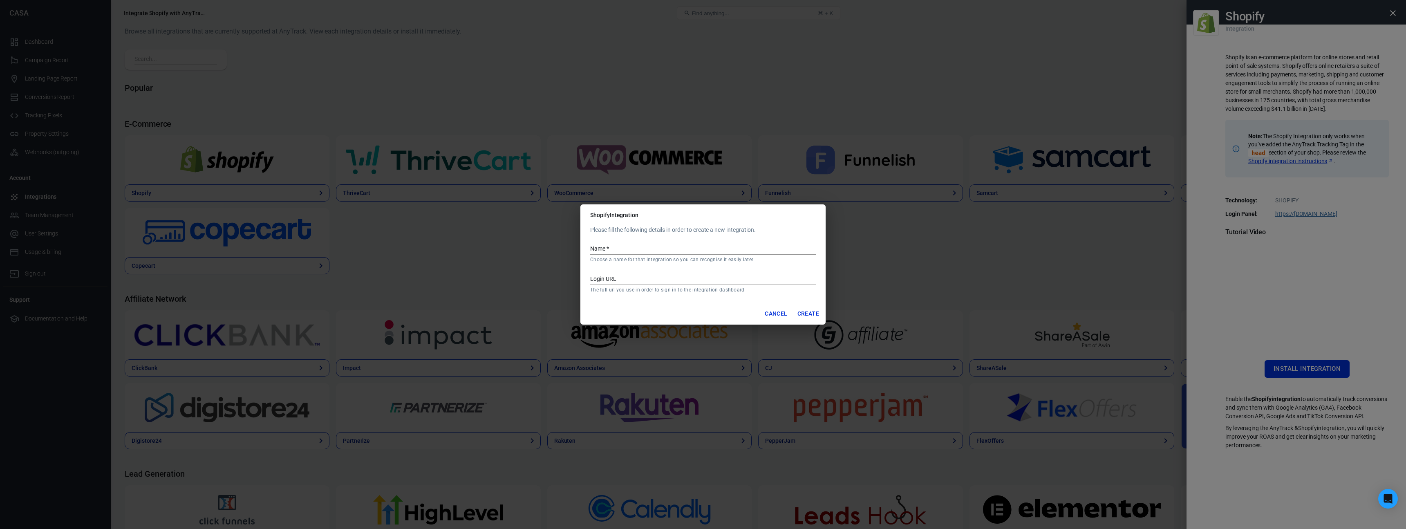
click at [613, 251] on input "Name   *" at bounding box center [703, 249] width 226 height 11
click at [612, 284] on input "Login URL" at bounding box center [703, 279] width 226 height 11
paste input "7yvmbc-2u.myshopify.com"
type input "7yvmbc-2u.myshopify.com"
click at [624, 250] on input "Name   *" at bounding box center [703, 249] width 226 height 11
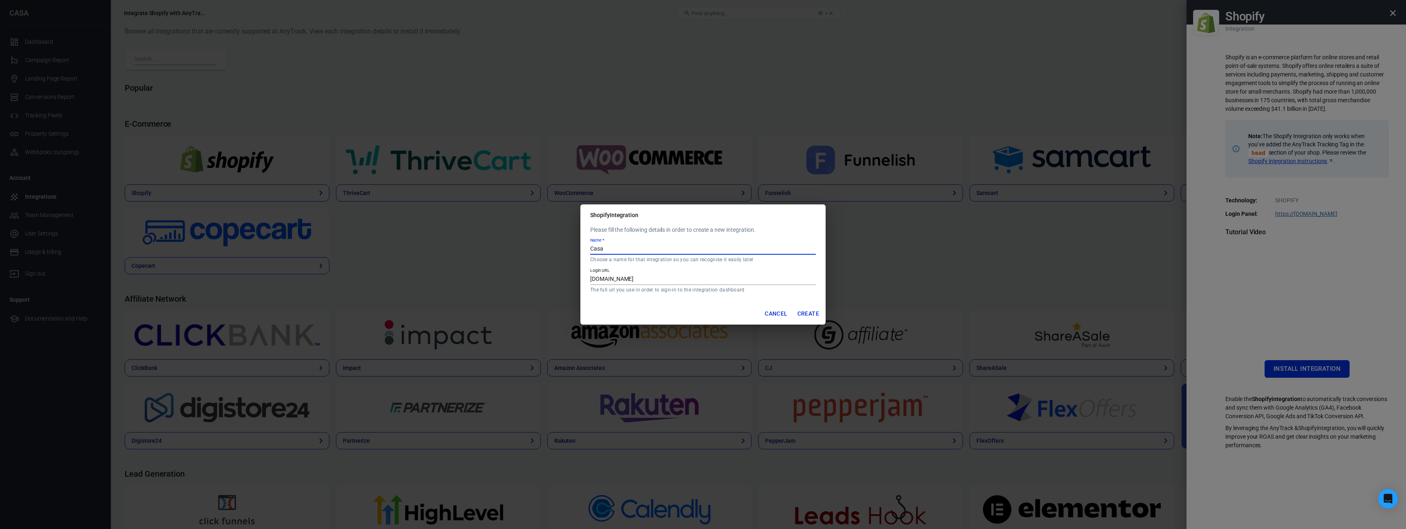
type input "Casa"
click at [811, 315] on button "Create" at bounding box center [808, 313] width 28 height 15
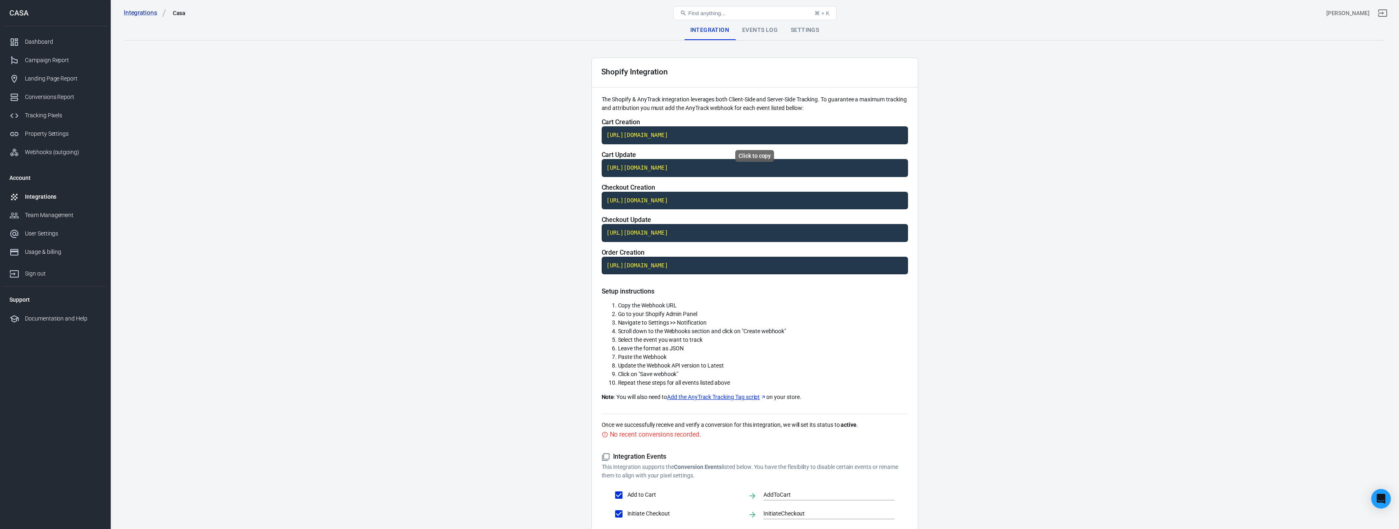
click at [756, 132] on code "https://t1.anytrack.io/xbAhXv6s/collect/shopify-casa" at bounding box center [755, 135] width 306 height 18
click at [640, 170] on code "https://t1.anytrack.io/xbAhXv6s/collect/shopify-casa" at bounding box center [755, 168] width 306 height 18
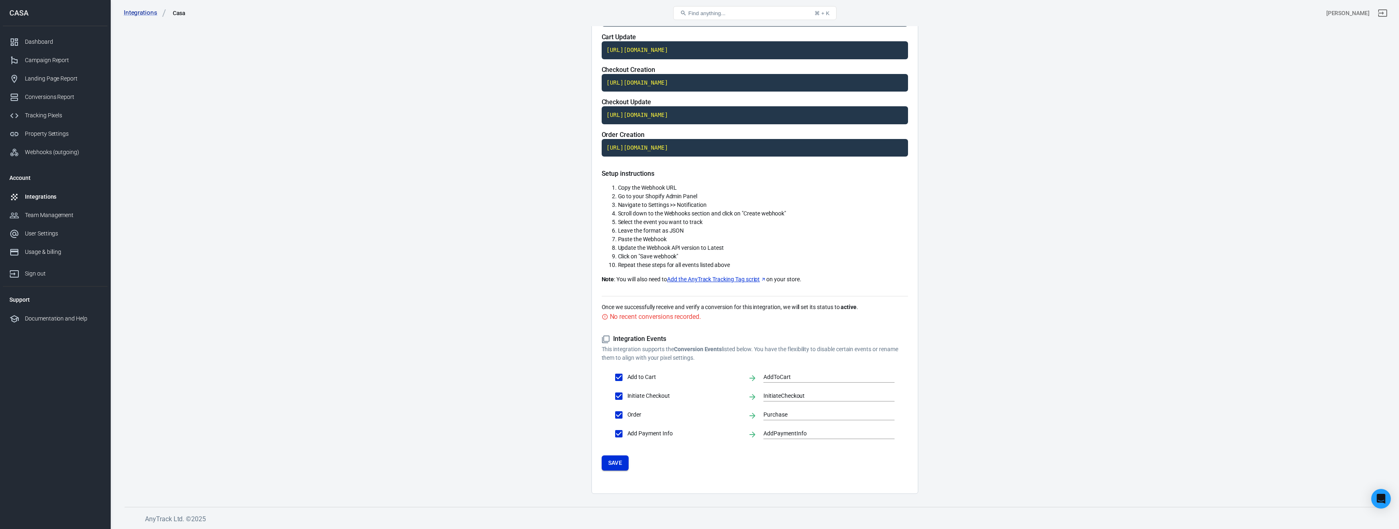
click at [618, 464] on button "Save" at bounding box center [615, 462] width 27 height 15
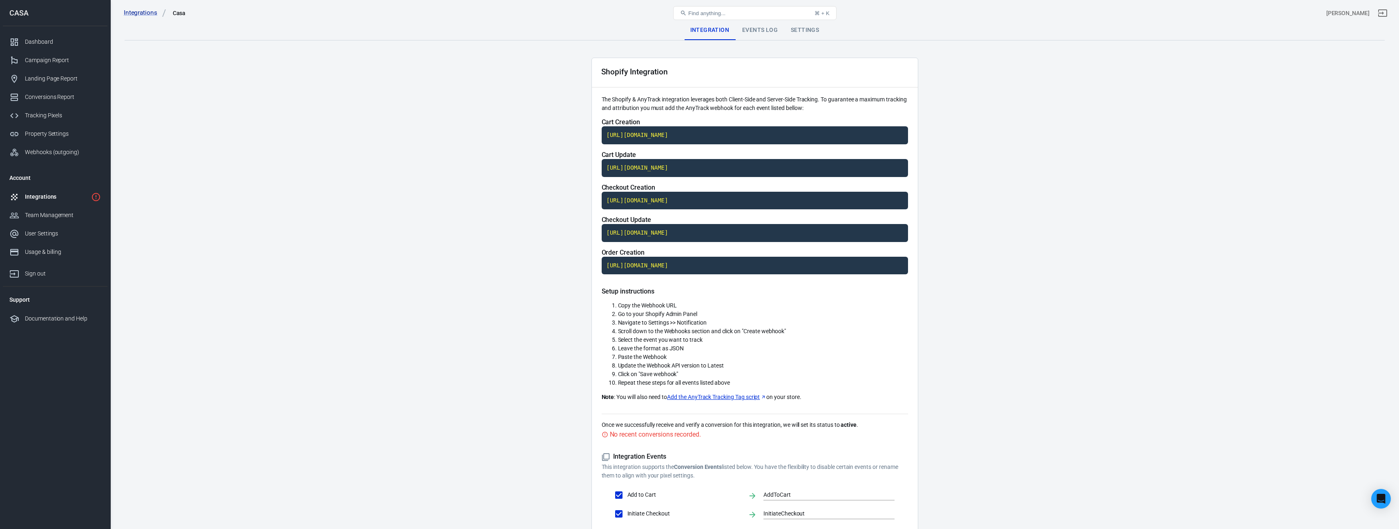
click at [767, 34] on div "Events Log" at bounding box center [760, 30] width 49 height 20
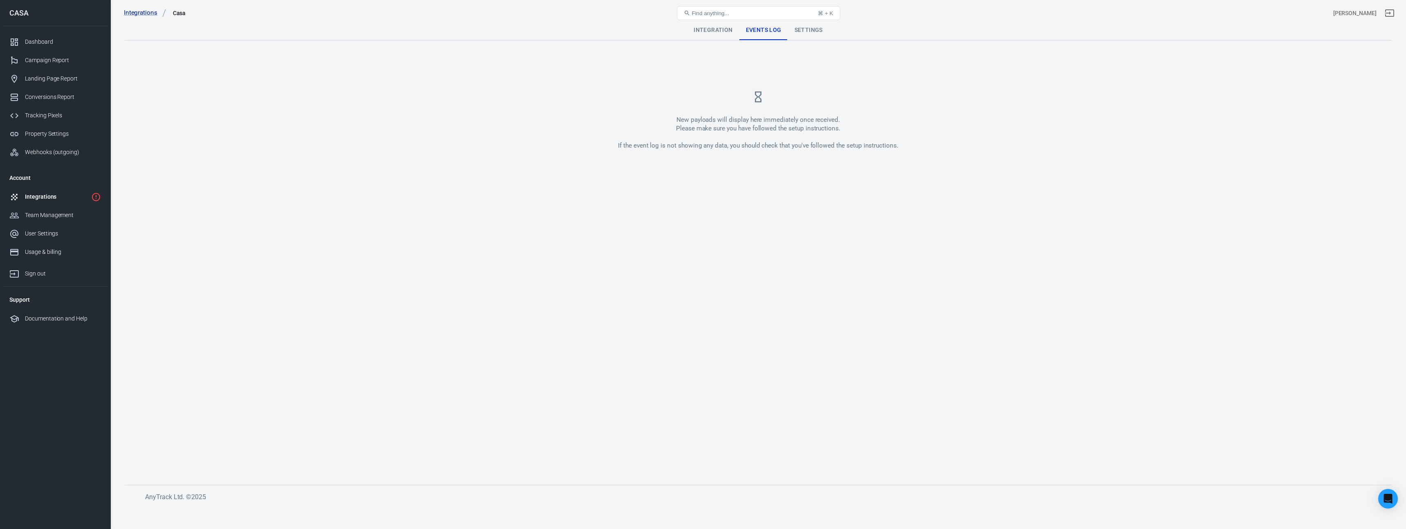
click at [800, 31] on div "Settings" at bounding box center [808, 30] width 41 height 20
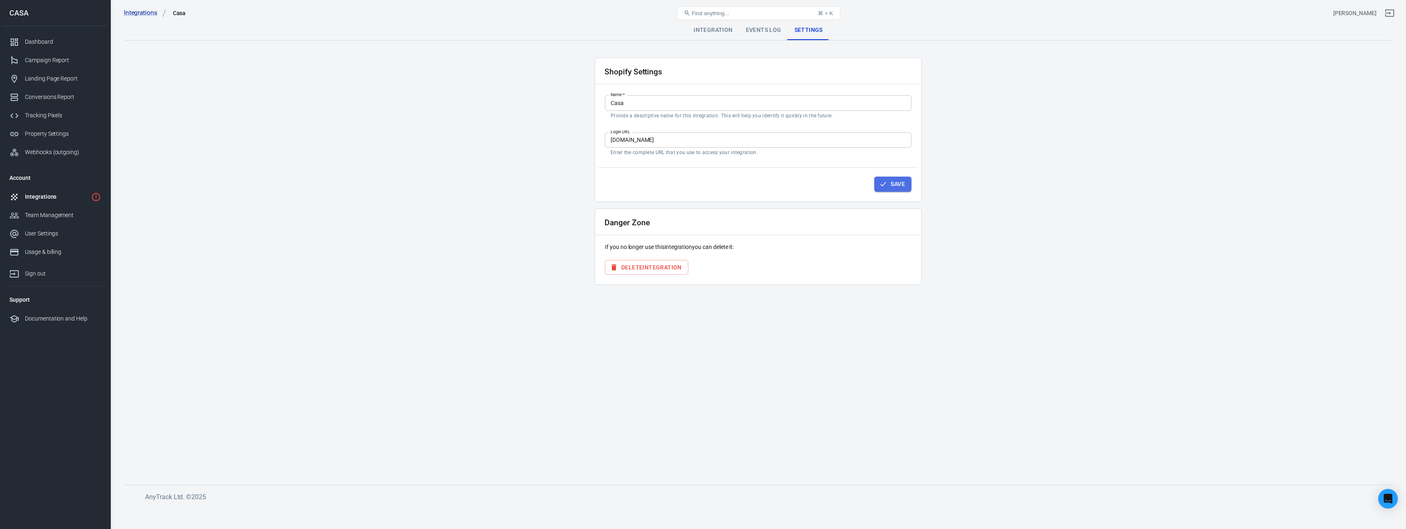
click at [898, 187] on button "Save" at bounding box center [892, 184] width 37 height 15
click at [50, 42] on div "Dashboard" at bounding box center [63, 42] width 76 height 9
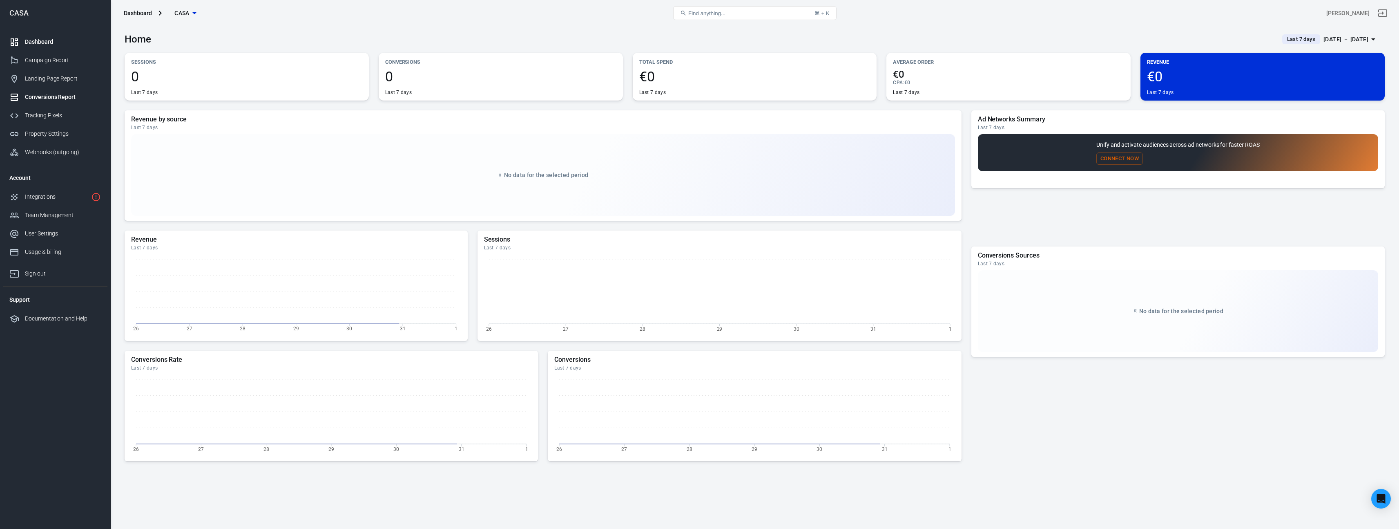
click at [57, 95] on div "Conversions Report" at bounding box center [63, 97] width 76 height 9
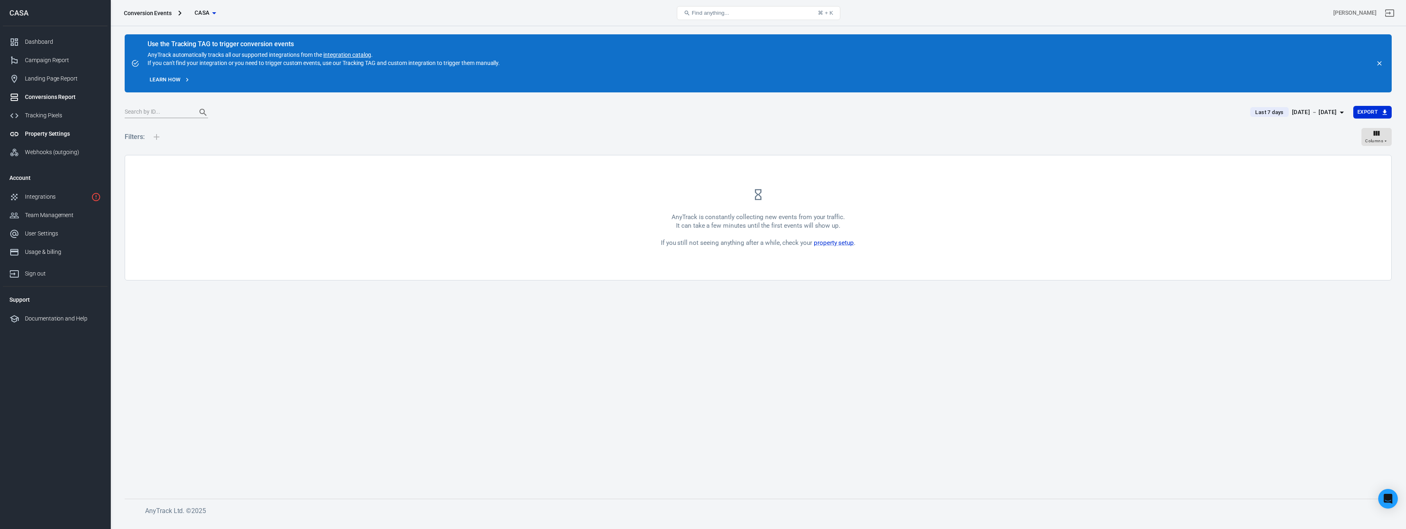
click at [52, 134] on div "Property Settings" at bounding box center [63, 134] width 76 height 9
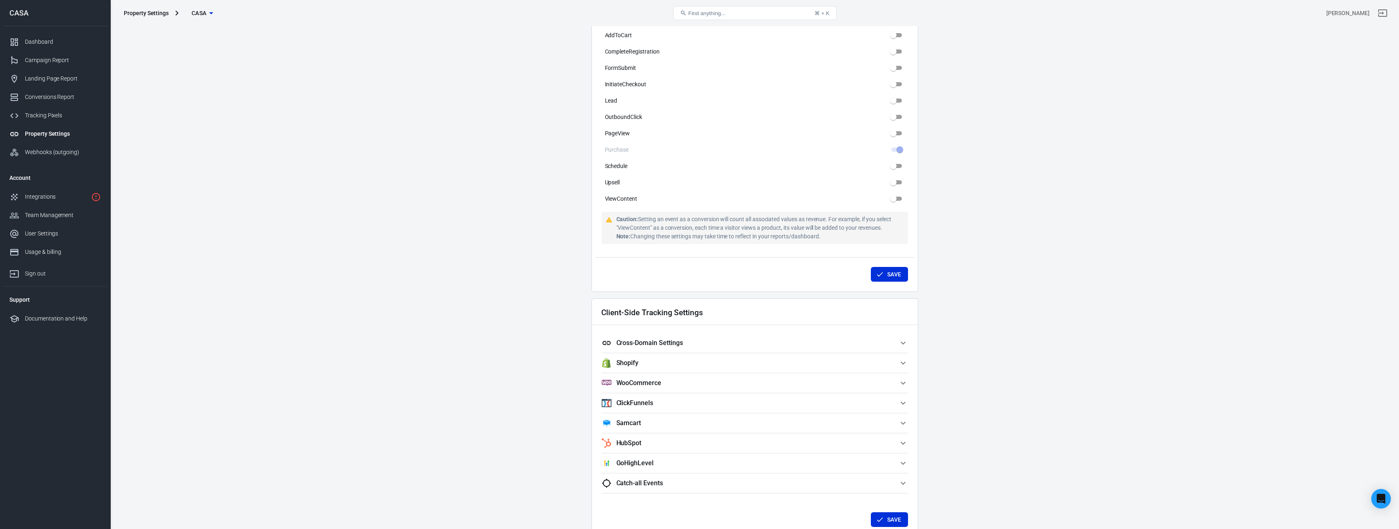
scroll to position [452, 0]
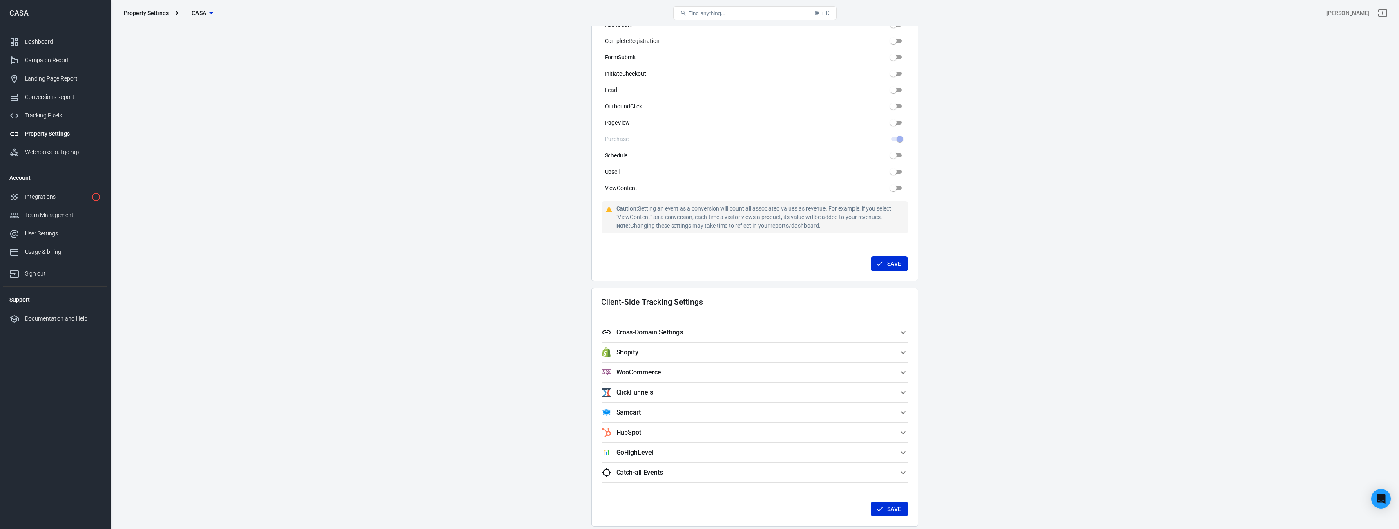
click at [673, 334] on h5 "Cross-Domain Settings" at bounding box center [650, 332] width 67 height 8
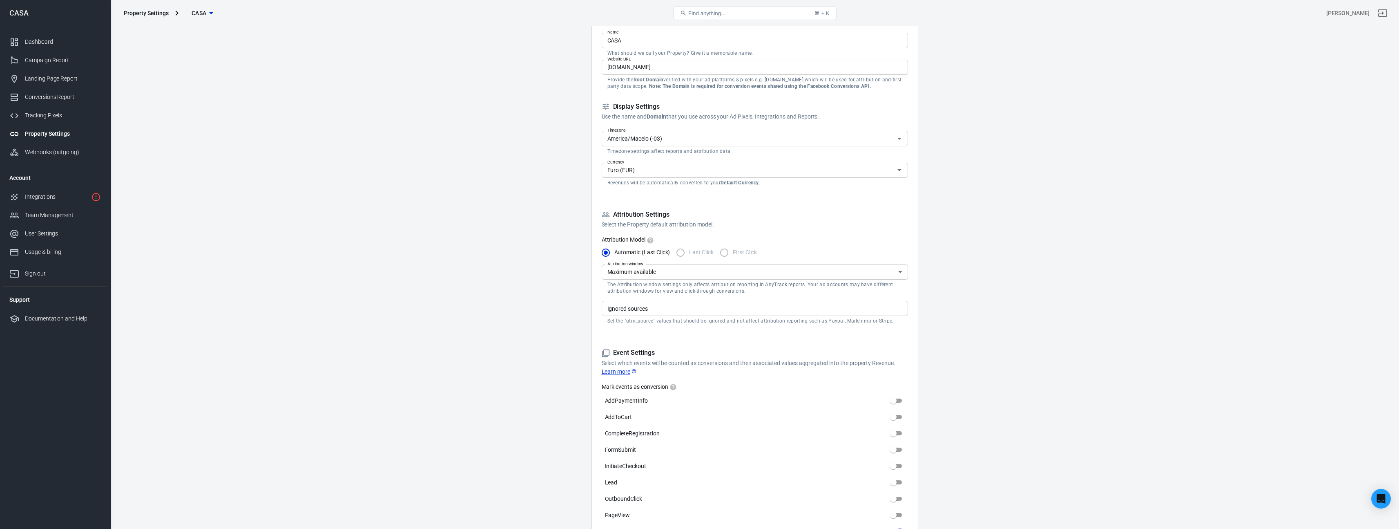
scroll to position [0, 0]
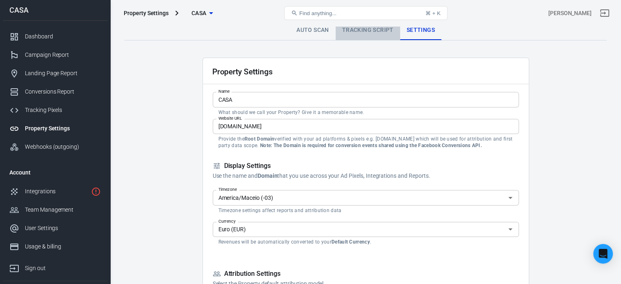
click at [364, 33] on link "Tracking Script" at bounding box center [368, 30] width 65 height 20
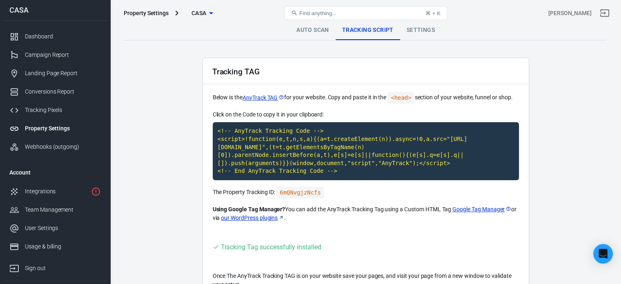
click at [317, 27] on link "Auto Scan" at bounding box center [313, 30] width 46 height 20
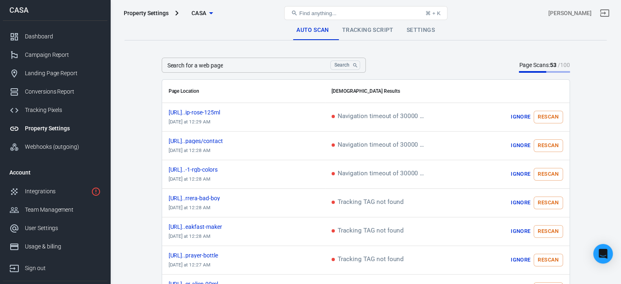
click at [415, 35] on link "Settings" at bounding box center [420, 30] width 41 height 20
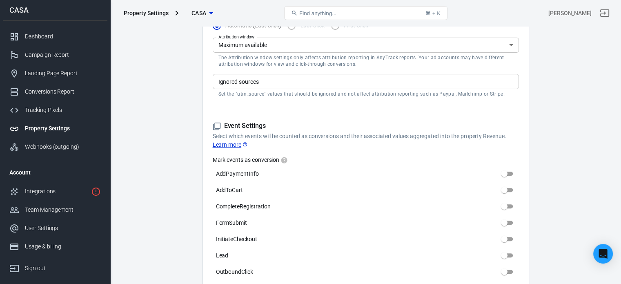
scroll to position [123, 0]
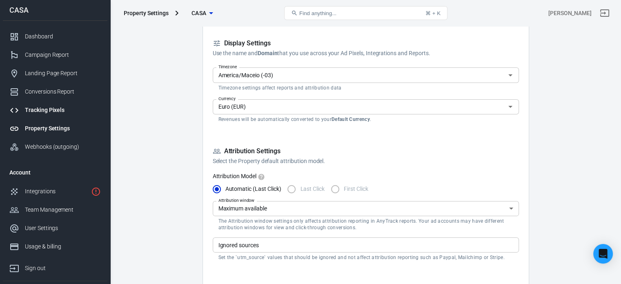
click at [70, 109] on div "Tracking Pixels" at bounding box center [63, 110] width 76 height 9
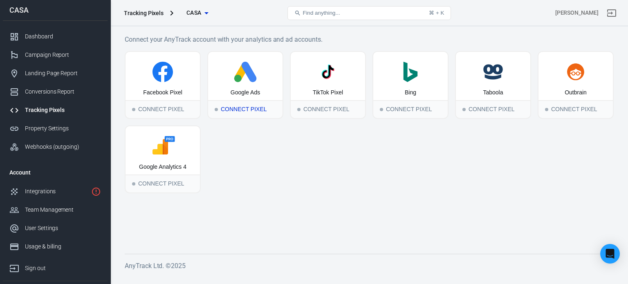
click at [250, 108] on div "Connect Pixel" at bounding box center [245, 109] width 74 height 18
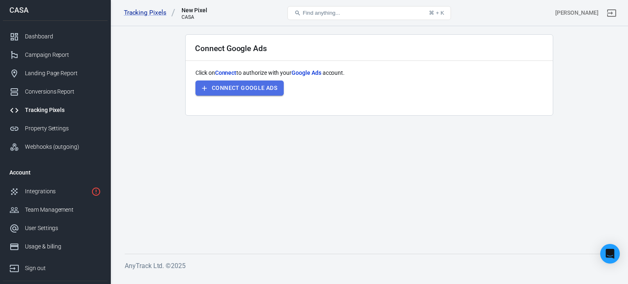
click at [265, 91] on button "Connect Google Ads" at bounding box center [239, 87] width 88 height 15
